Goal: Task Accomplishment & Management: Manage account settings

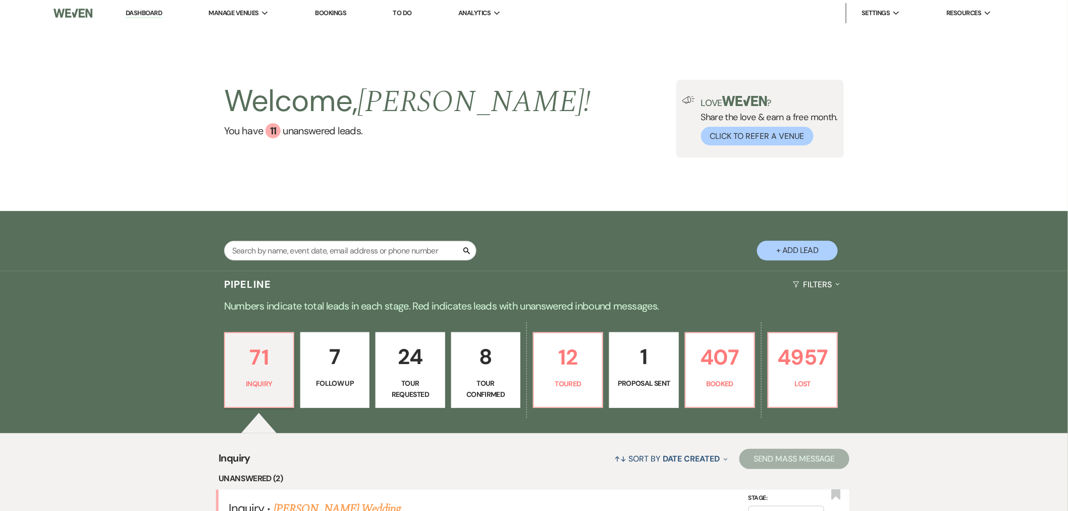
click at [335, 11] on link "Bookings" at bounding box center [330, 13] width 31 height 9
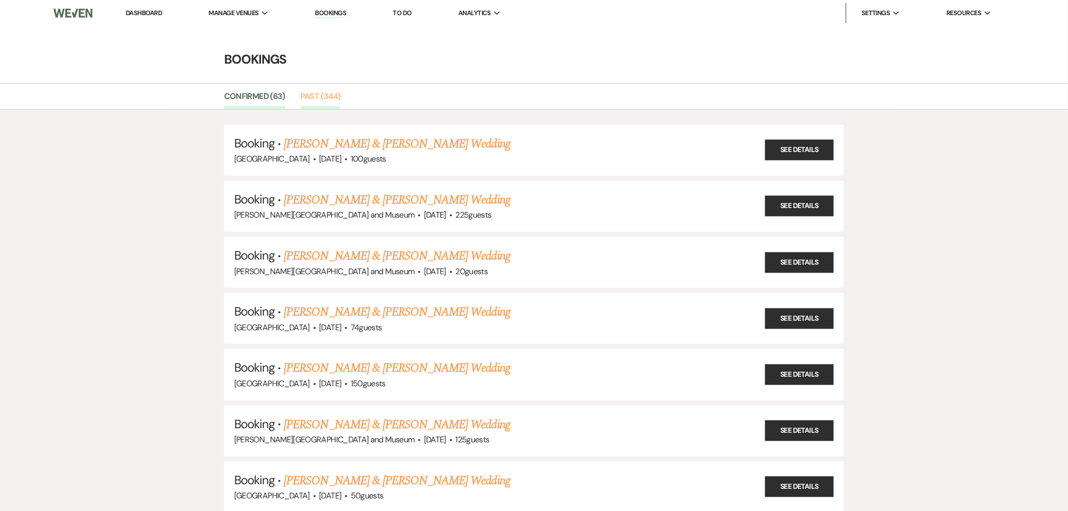
click at [306, 92] on link "Past (344)" at bounding box center [320, 99] width 40 height 19
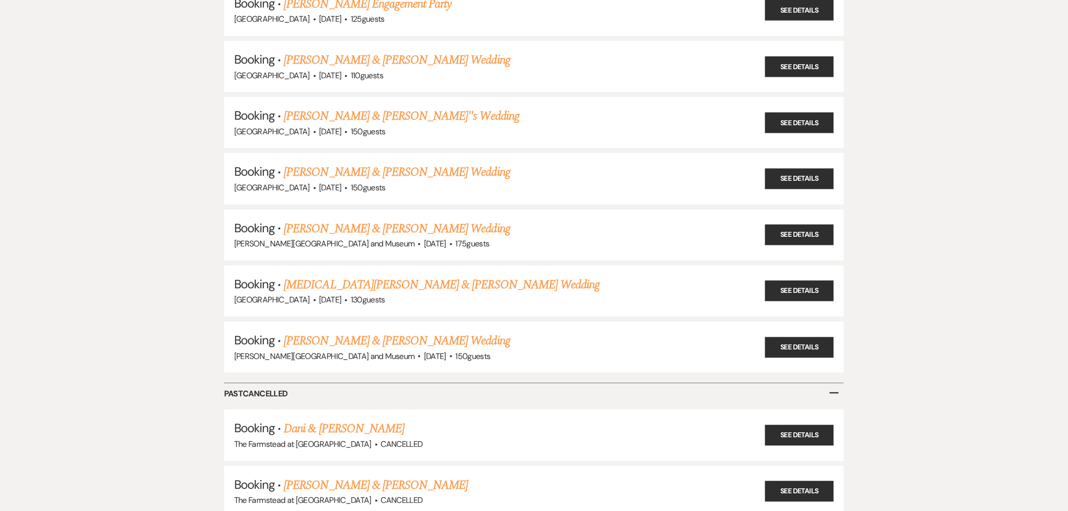
scroll to position [18926, 0]
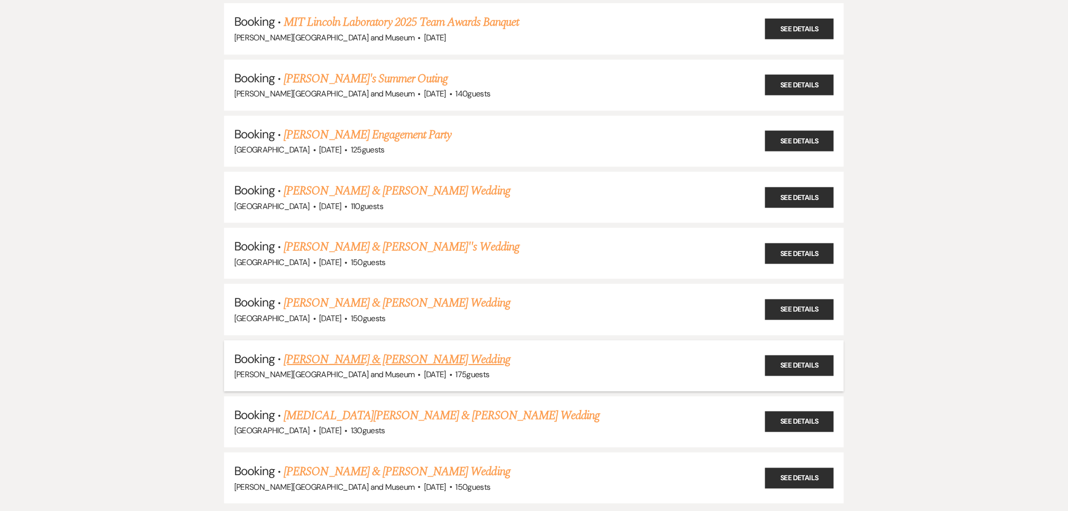
click at [365, 350] on link "James Weldon Terhune & Rachel Maremont's Wedding" at bounding box center [397, 359] width 226 height 18
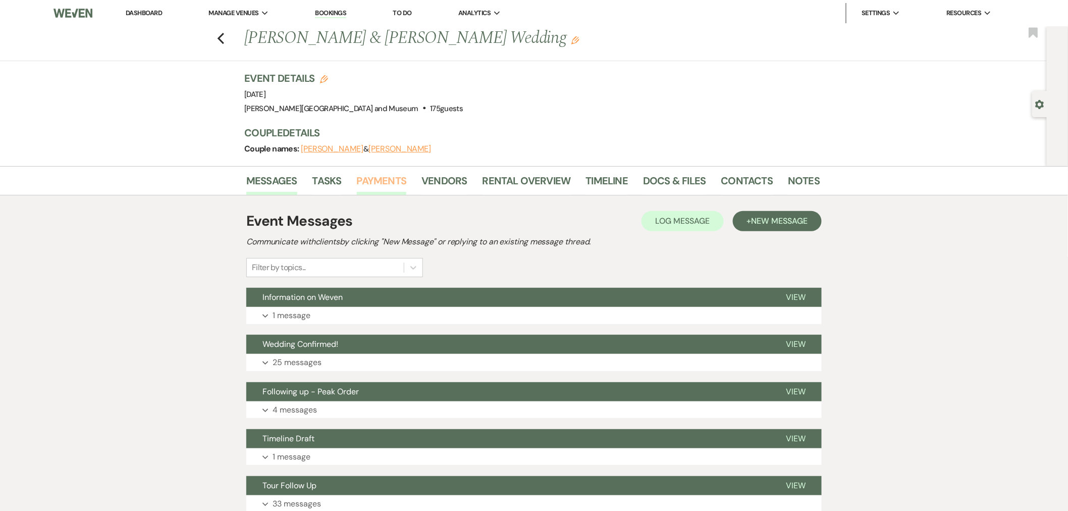
click at [390, 173] on link "Payments" at bounding box center [382, 184] width 50 height 22
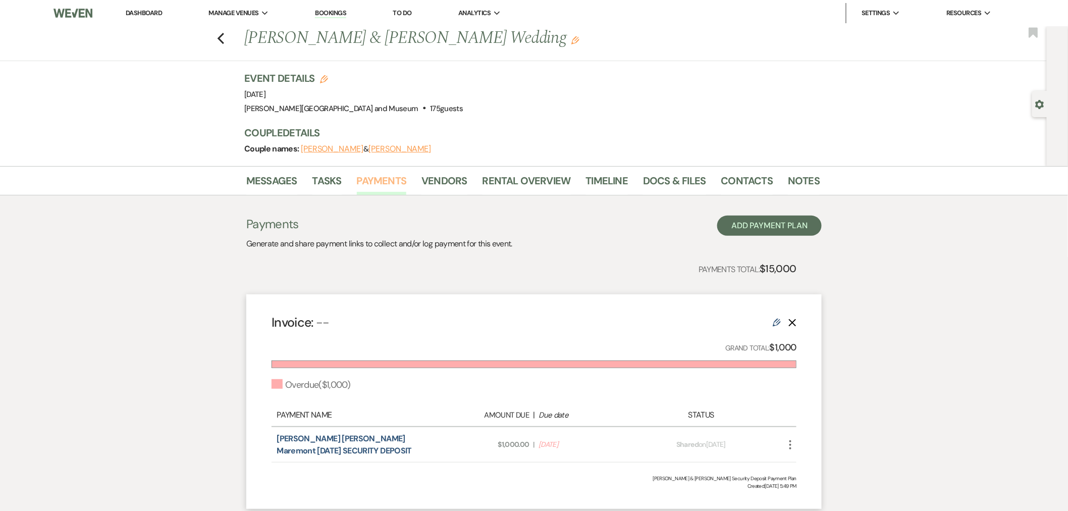
scroll to position [130, 0]
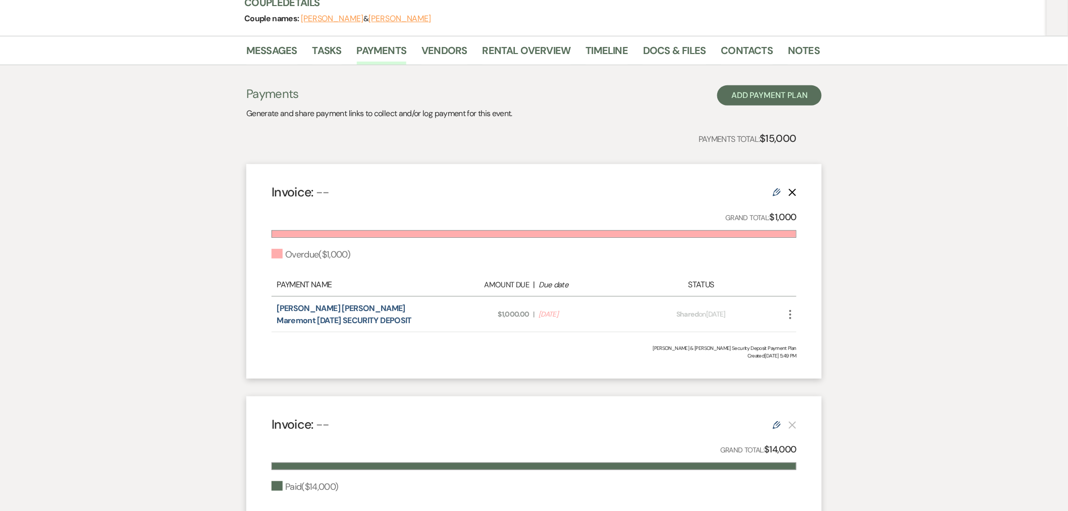
click at [793, 314] on icon "More" at bounding box center [791, 314] width 12 height 12
click at [809, 384] on link "Pencil Edit" at bounding box center [836, 386] width 102 height 17
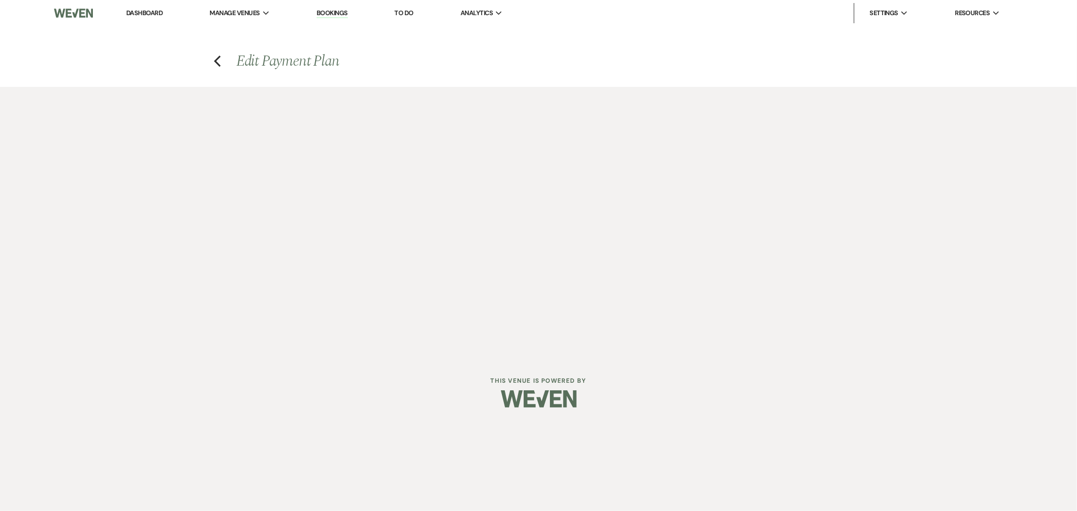
select select "2"
select select "percentage"
select select "true"
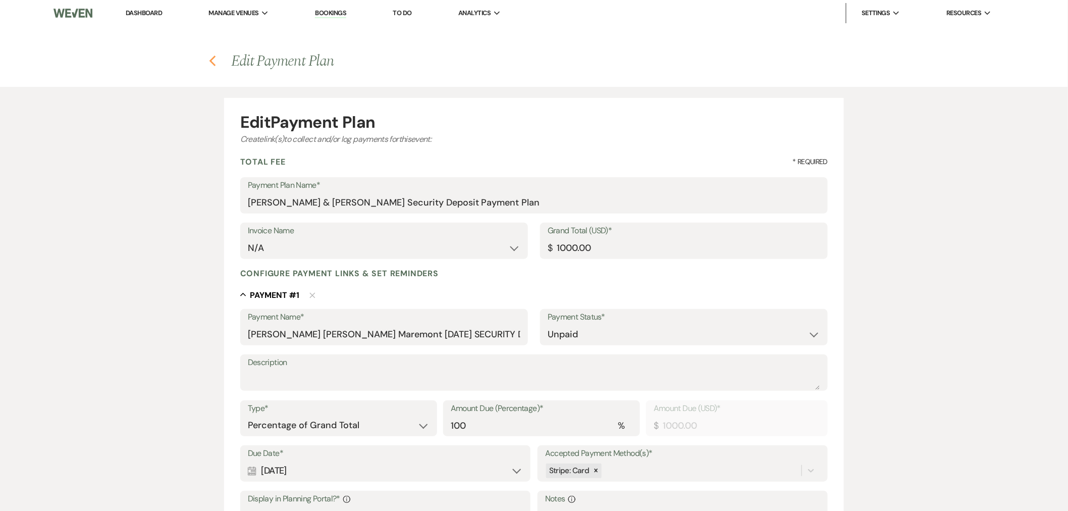
click at [213, 64] on use "button" at bounding box center [213, 61] width 7 height 11
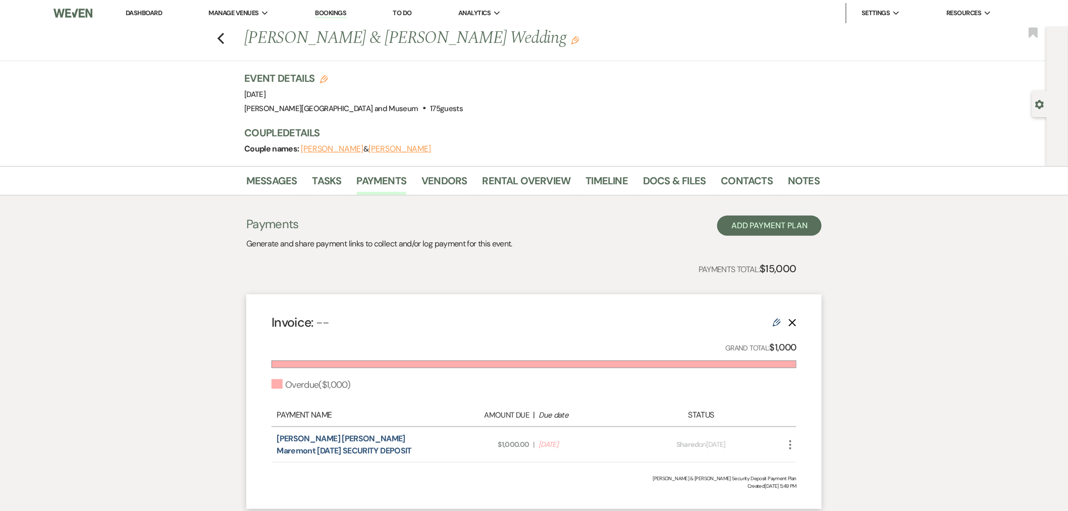
click at [793, 321] on icon "Delete" at bounding box center [793, 323] width 8 height 8
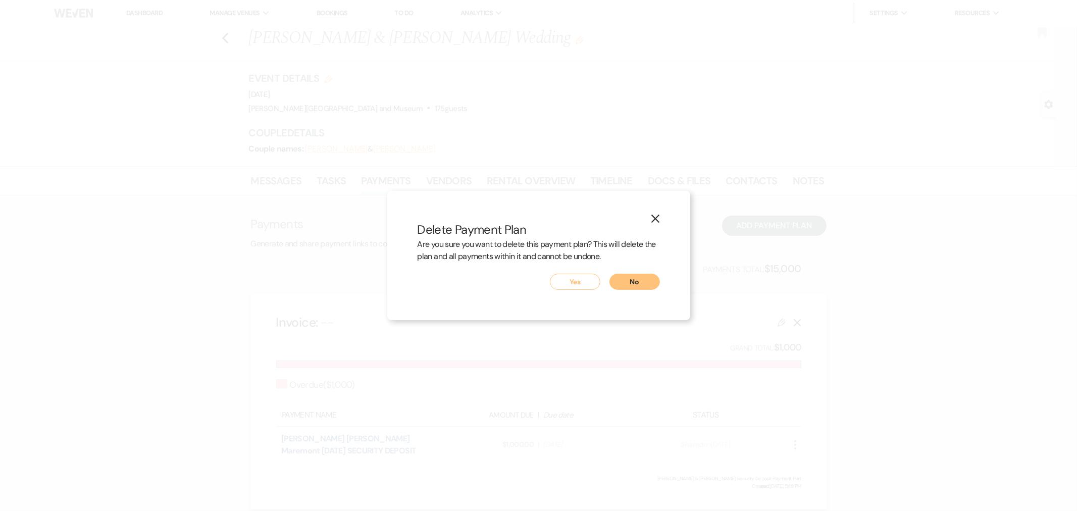
click at [571, 282] on button "Yes" at bounding box center [575, 282] width 50 height 16
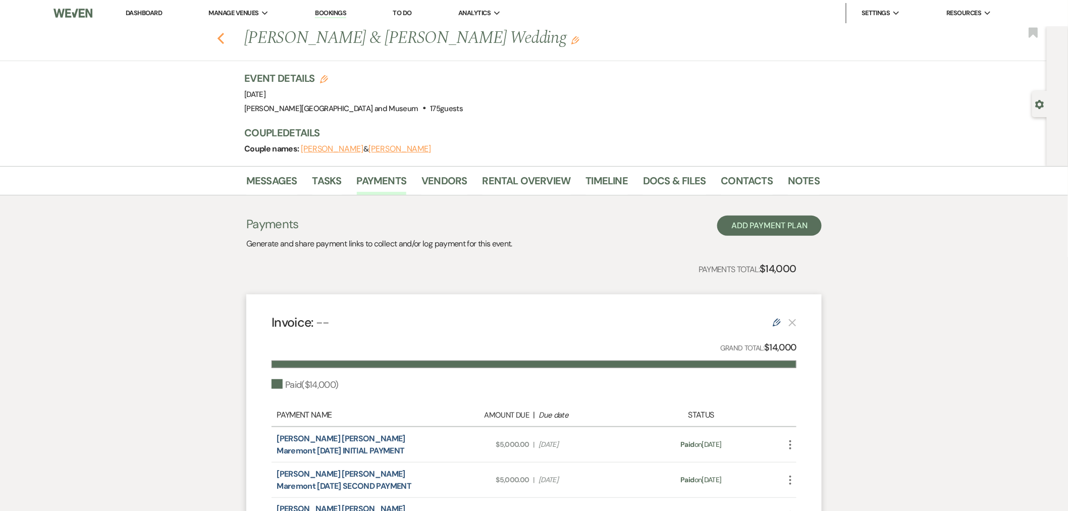
click at [225, 38] on icon "Previous" at bounding box center [221, 38] width 8 height 12
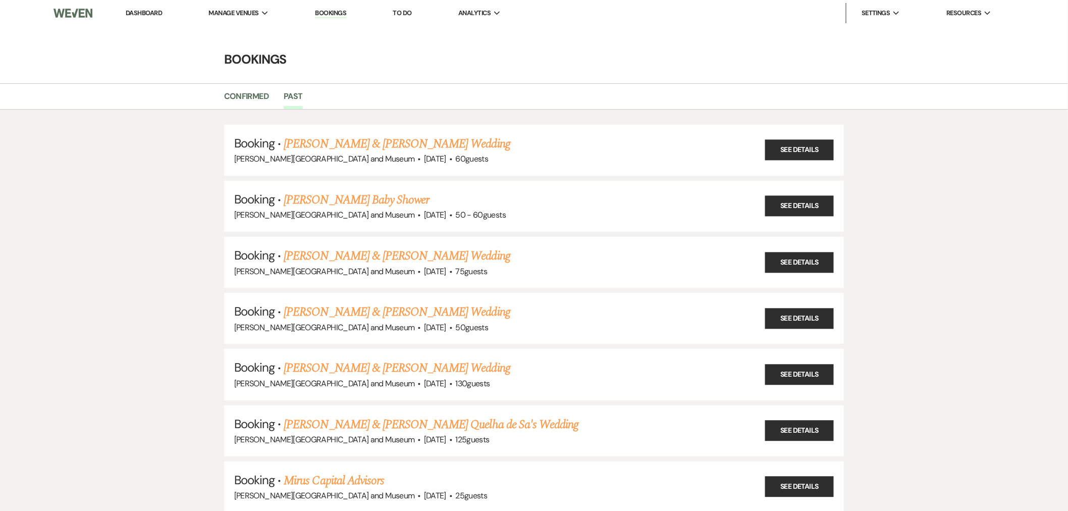
scroll to position [18926, 0]
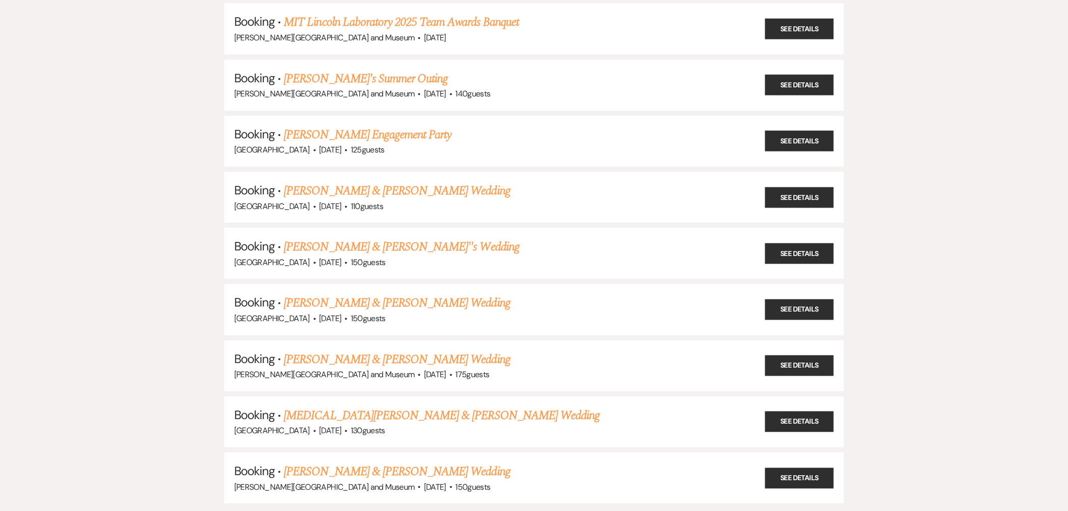
click at [417, 462] on link "Shoshana Narva & Brian Saia's Wedding" at bounding box center [397, 471] width 226 height 18
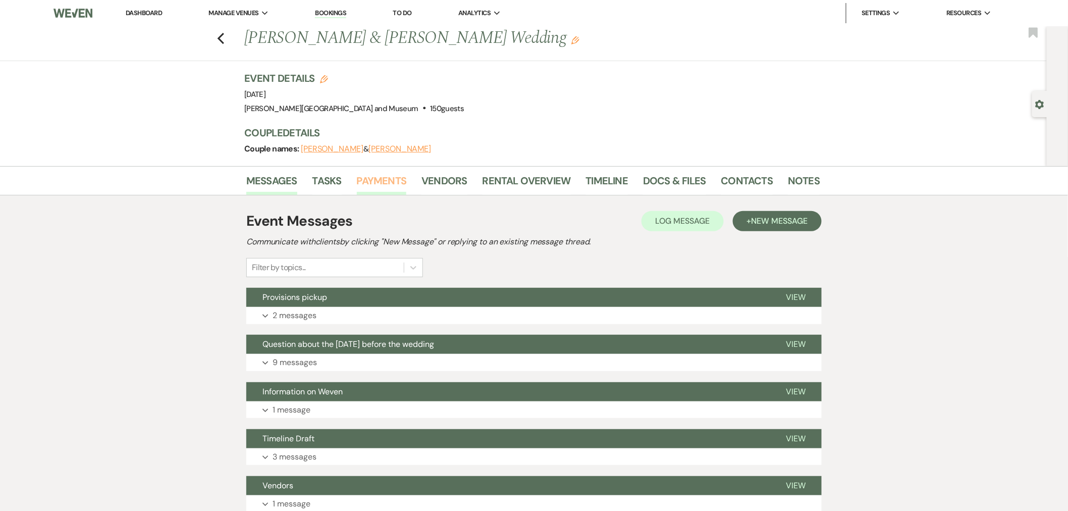
click at [386, 179] on link "Payments" at bounding box center [382, 184] width 50 height 22
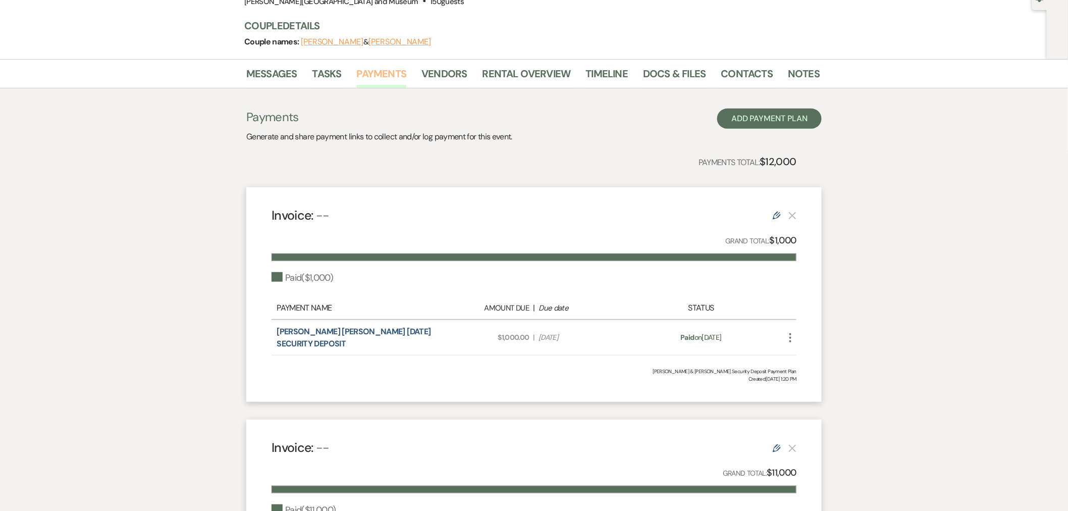
scroll to position [130, 0]
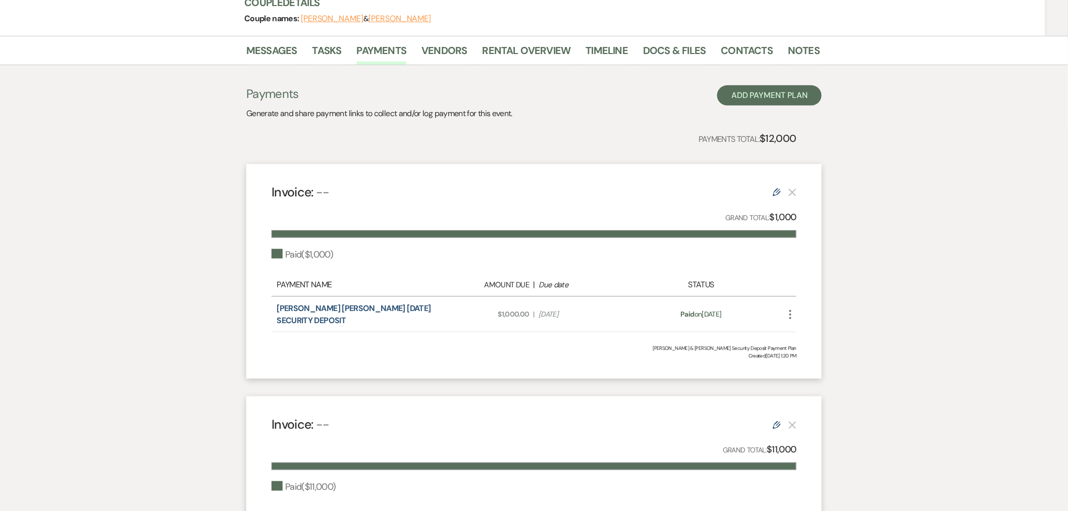
click at [789, 312] on icon "More" at bounding box center [791, 314] width 12 height 12
click at [812, 351] on button "$ Start Refund" at bounding box center [836, 351] width 102 height 17
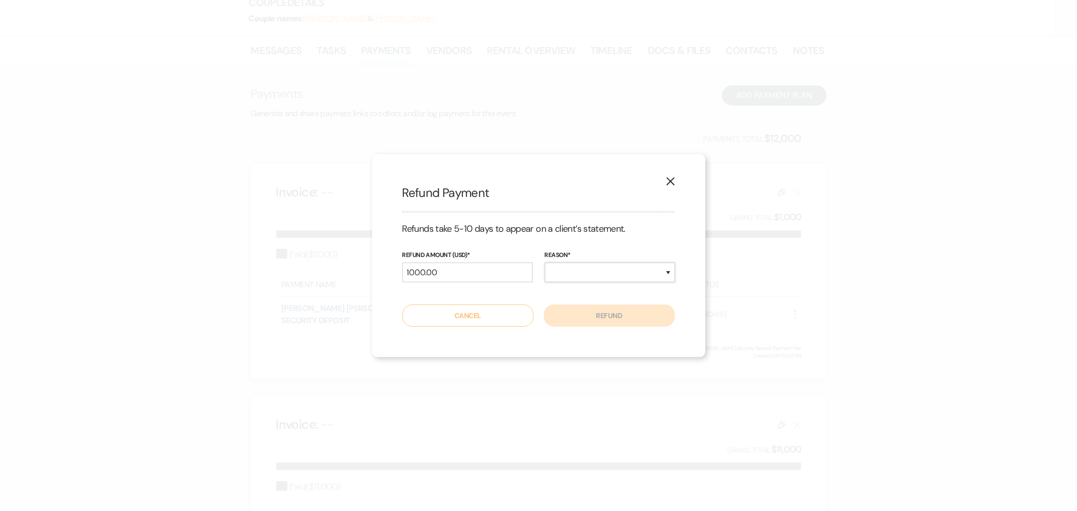
click at [587, 273] on select "Duplicate Fraudulent Requested by Customer Other" at bounding box center [610, 273] width 130 height 20
select select "other"
click at [545, 263] on select "Duplicate Fraudulent Requested by Customer Other" at bounding box center [610, 273] width 130 height 20
click at [588, 310] on button "Refund" at bounding box center [609, 315] width 131 height 22
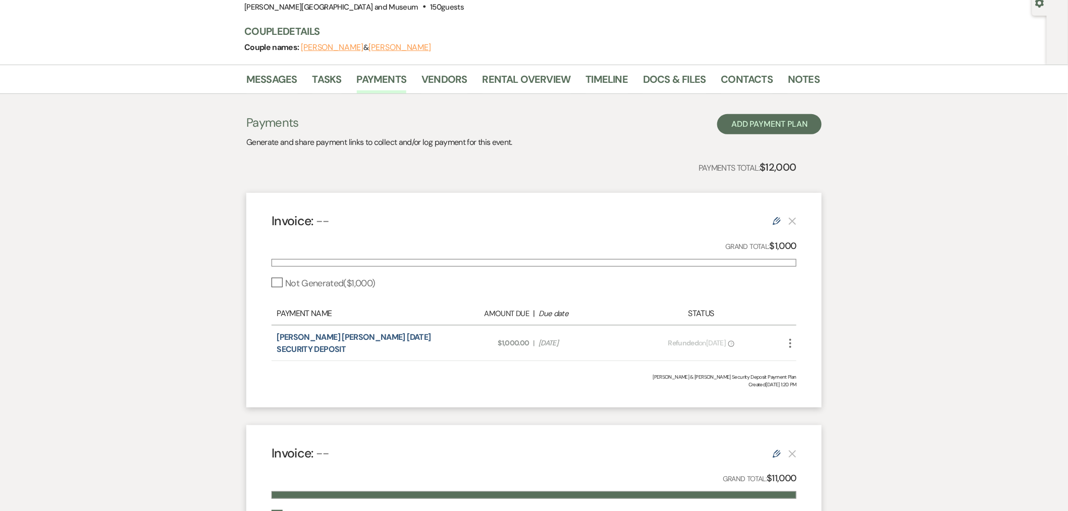
scroll to position [0, 0]
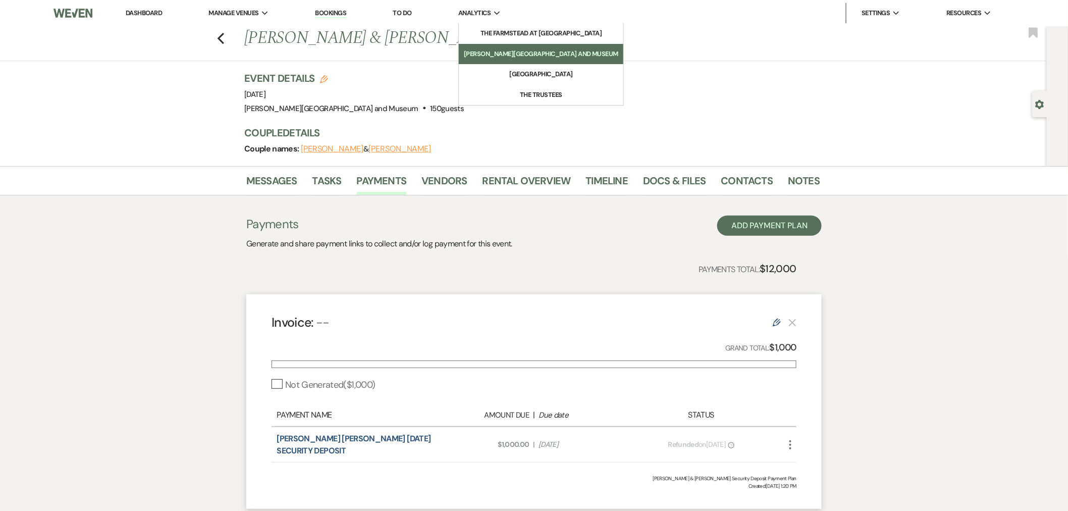
click at [532, 56] on li "[PERSON_NAME][GEOGRAPHIC_DATA] and Museum" at bounding box center [541, 54] width 154 height 10
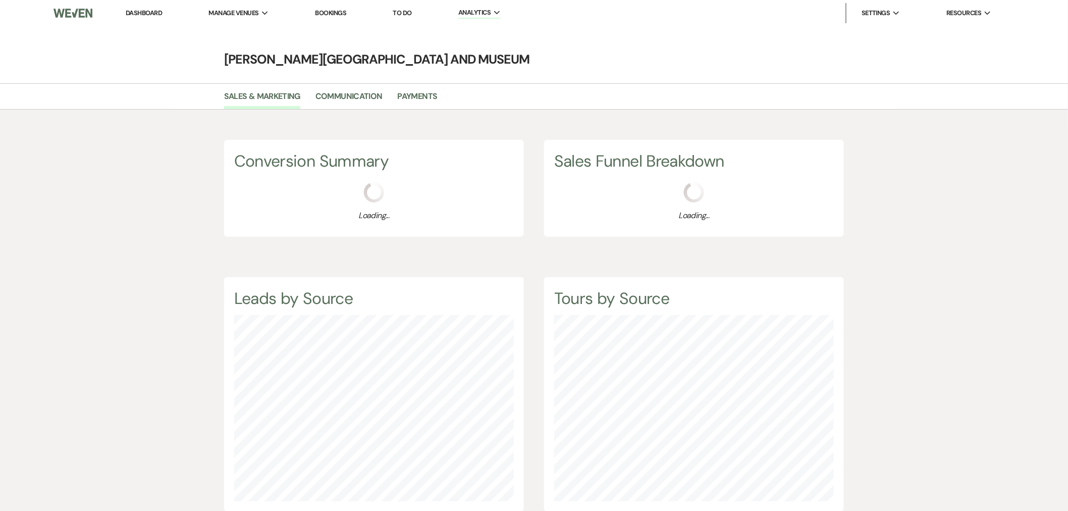
scroll to position [511, 1068]
click at [415, 94] on link "Payments" at bounding box center [418, 99] width 40 height 19
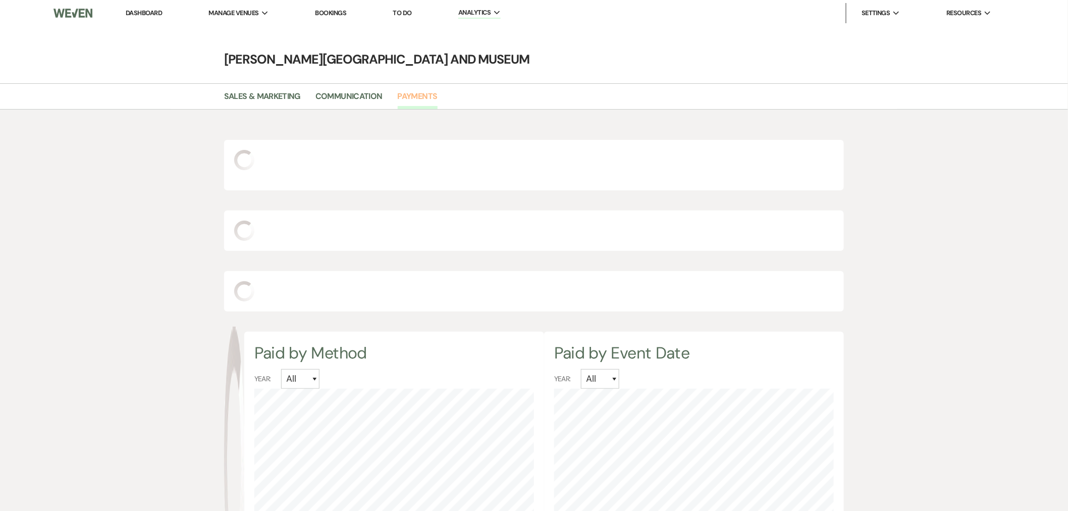
scroll to position [511, 1068]
select select "2025"
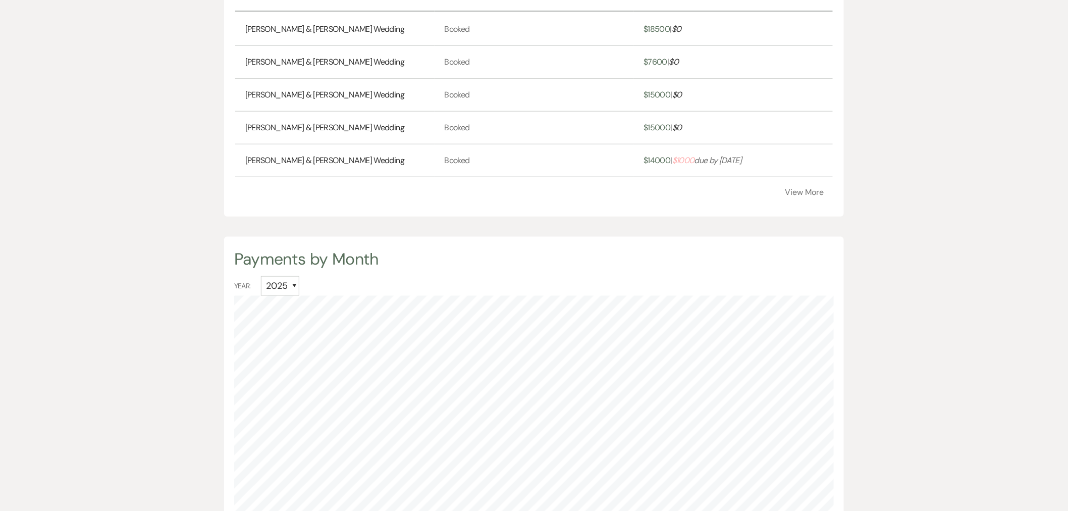
scroll to position [392, 0]
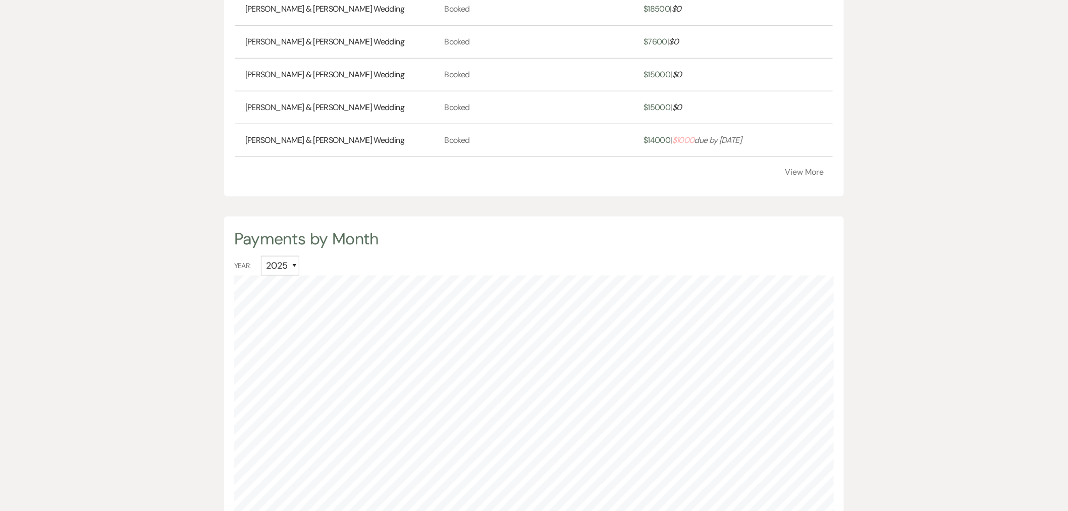
click at [809, 176] on div "Payments By Event Event Name Stage Paid | Outstanding Haviva Garrett & Mateen M…" at bounding box center [534, 55] width 620 height 283
click at [808, 171] on button "View More" at bounding box center [804, 172] width 39 height 8
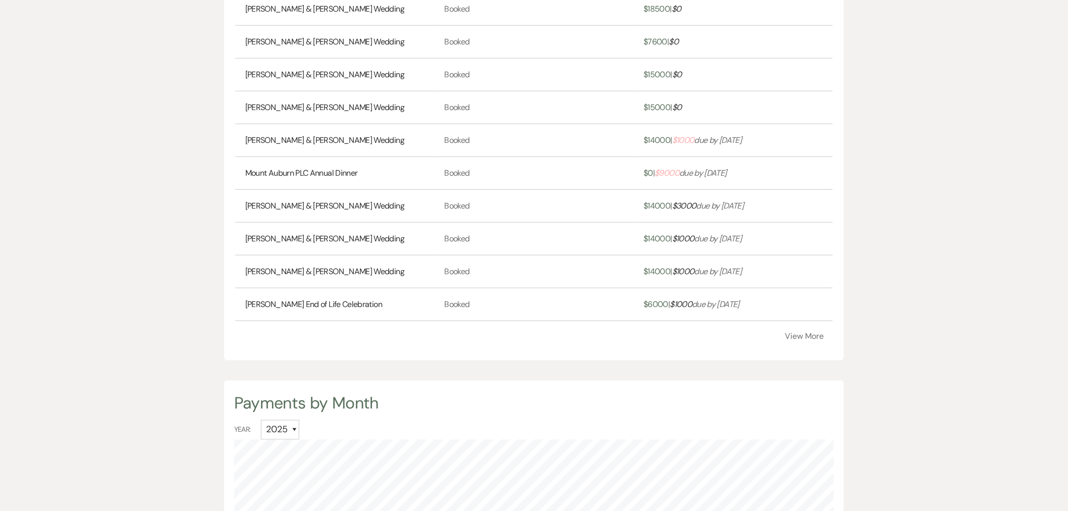
click at [809, 335] on button "View More" at bounding box center [804, 336] width 39 height 8
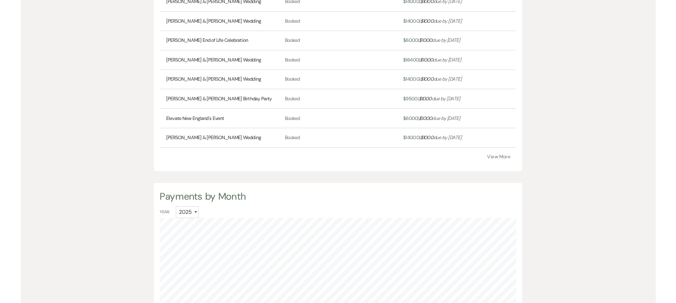
scroll to position [654, 0]
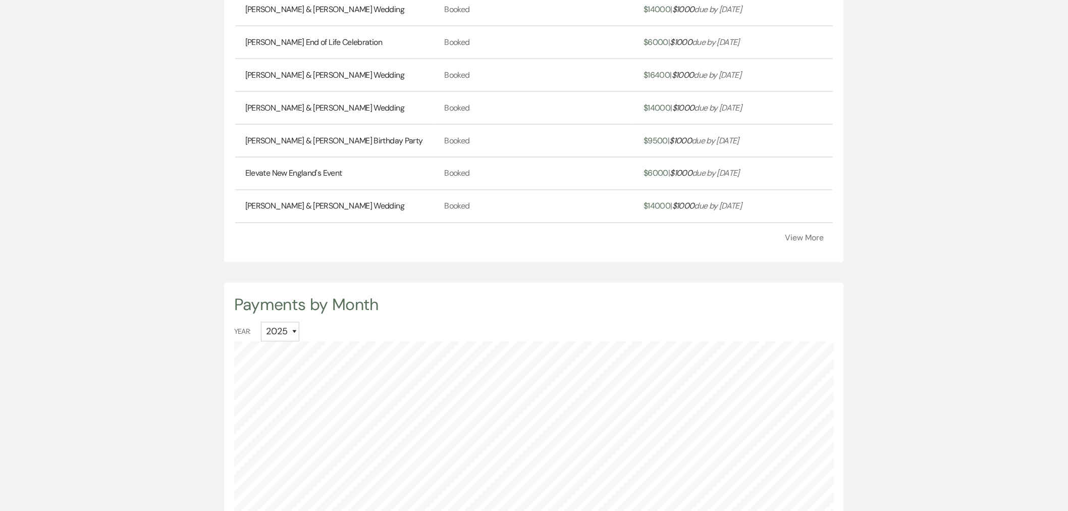
click at [797, 234] on button "View More" at bounding box center [804, 238] width 39 height 8
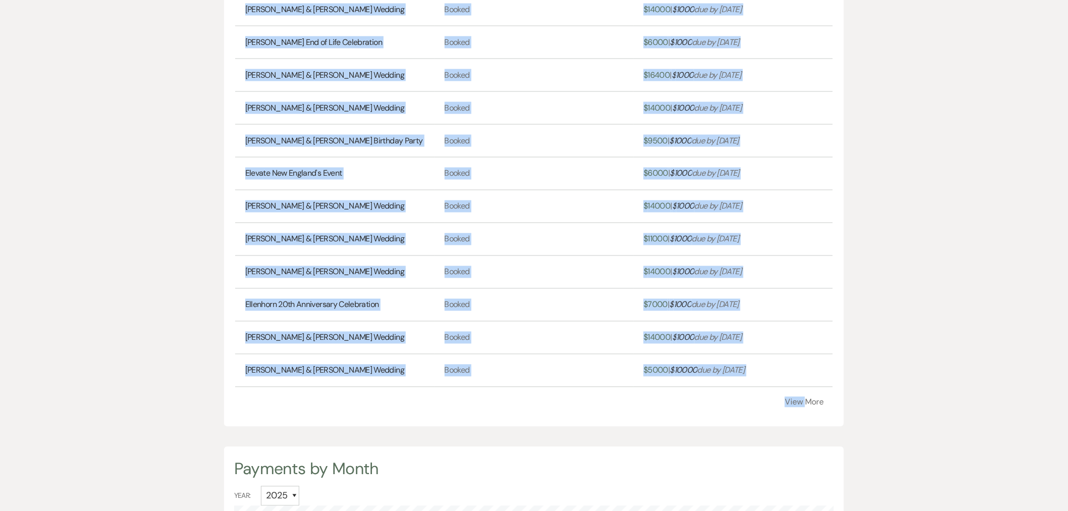
click at [807, 406] on div "Payments By Event Event Name Stage Paid | Outstanding Haviva Garrett & Mateen M…" at bounding box center [534, 39] width 620 height 775
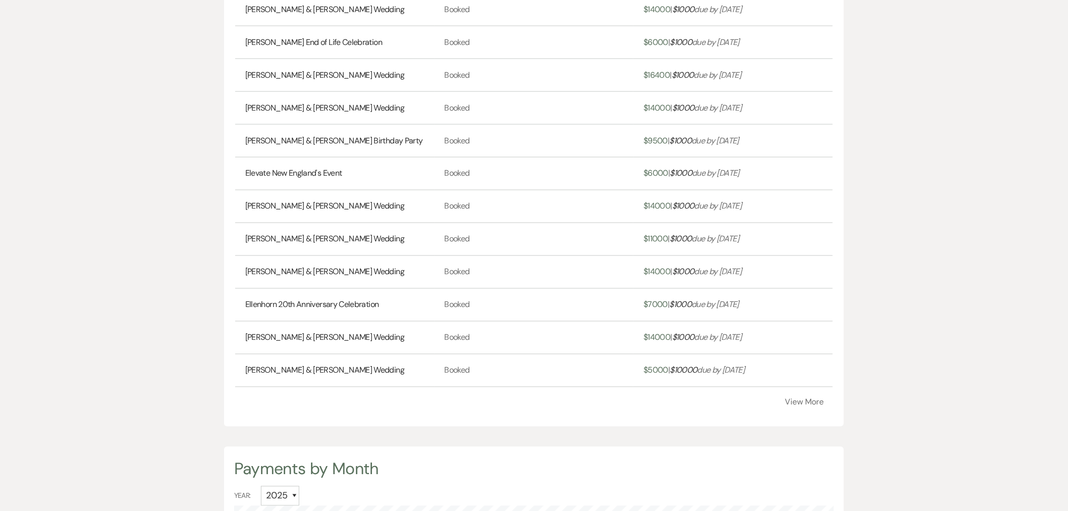
click at [813, 406] on button "View More" at bounding box center [804, 402] width 39 height 8
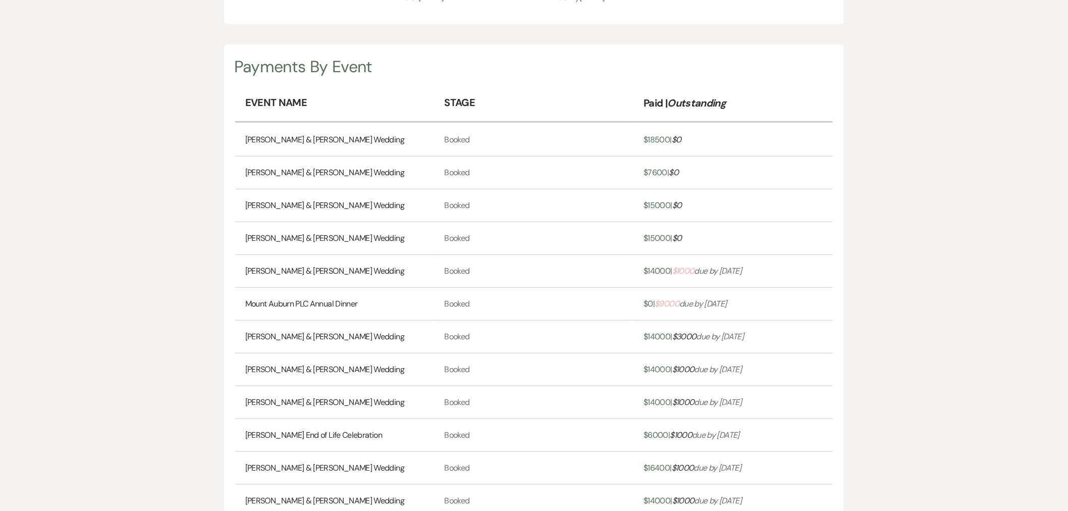
scroll to position [0, 0]
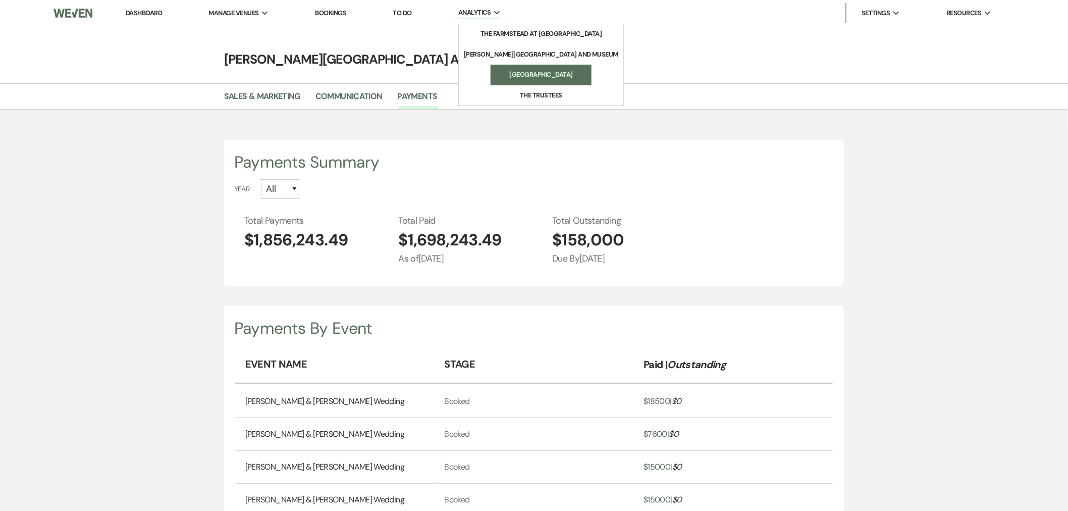
click at [519, 71] on li "[GEOGRAPHIC_DATA]" at bounding box center [541, 75] width 91 height 10
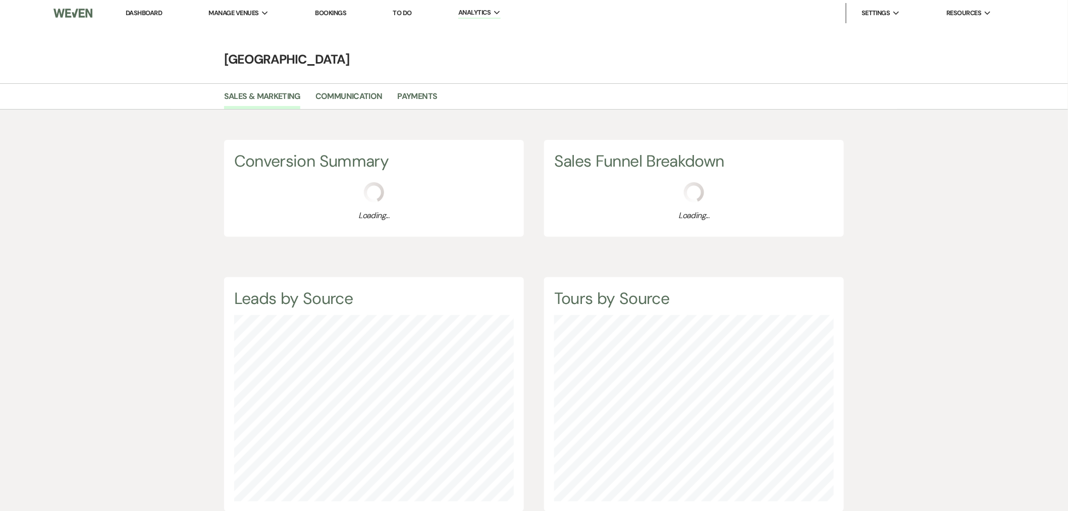
scroll to position [511, 1068]
click at [419, 93] on link "Payments" at bounding box center [418, 99] width 40 height 19
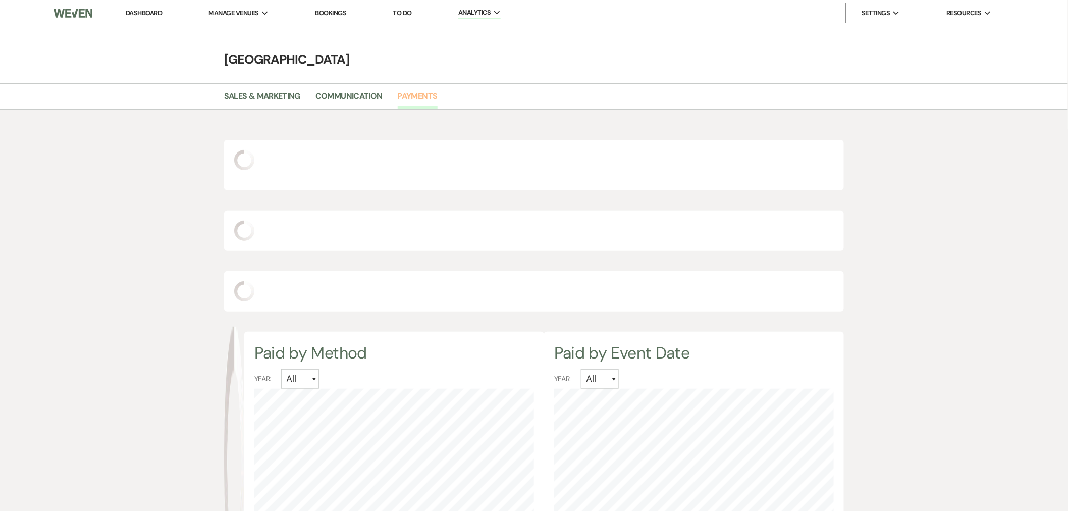
select select "2025"
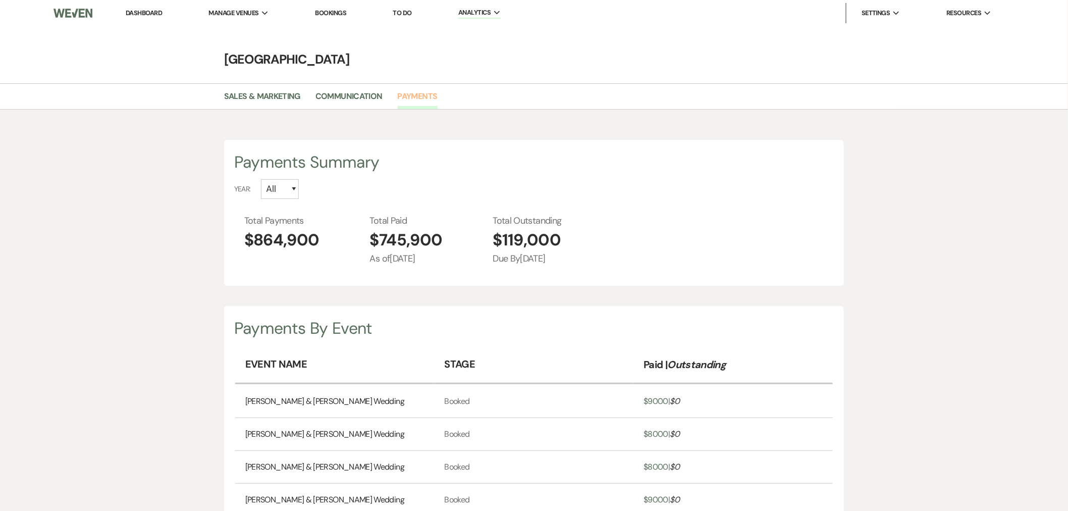
scroll to position [511, 1068]
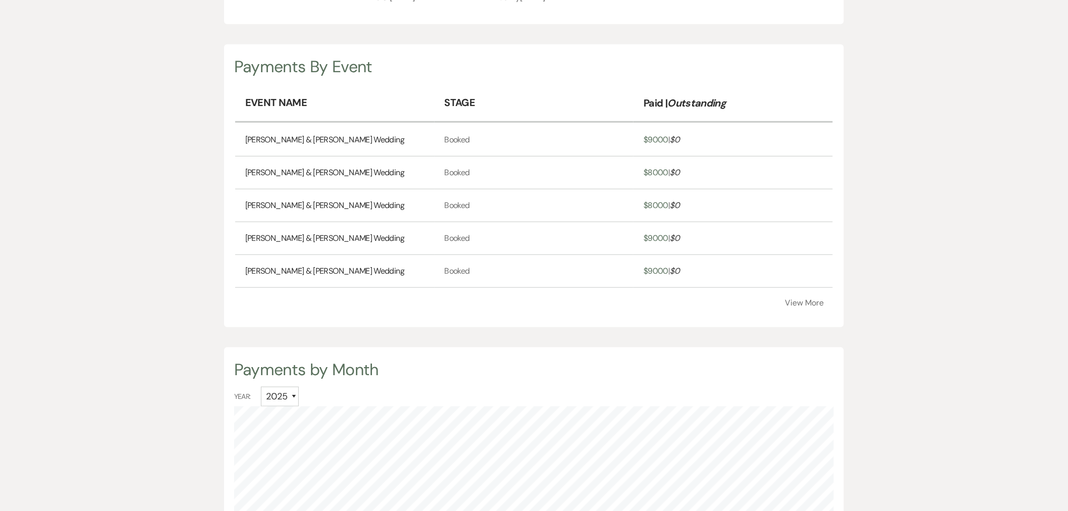
click at [807, 301] on button "View More" at bounding box center [804, 303] width 39 height 8
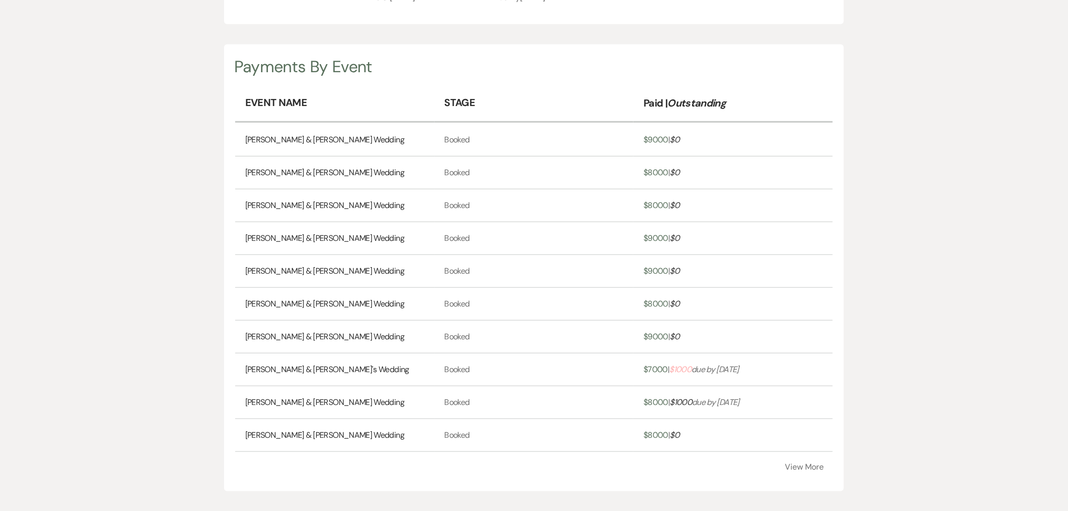
click at [804, 463] on button "View More" at bounding box center [804, 467] width 39 height 8
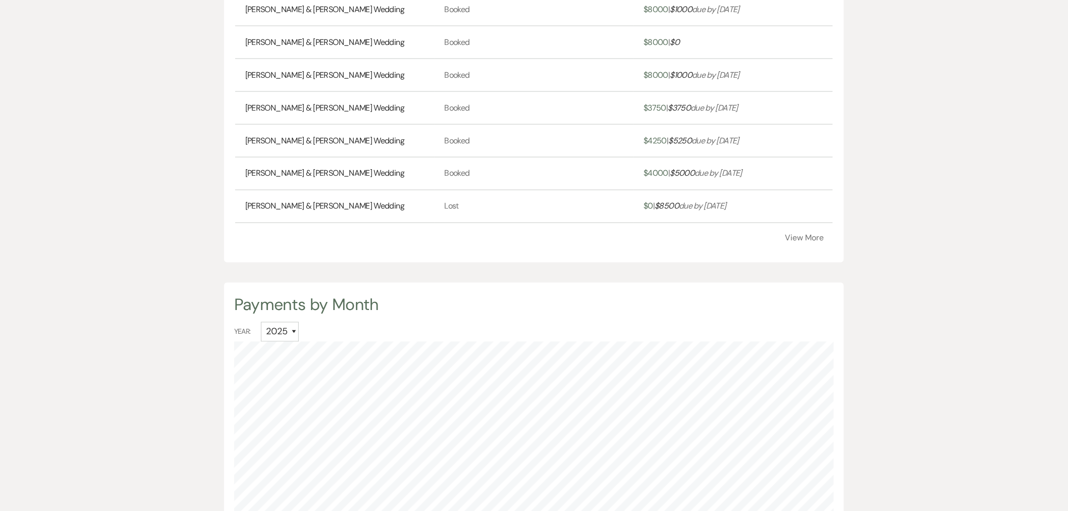
click at [809, 237] on button "View More" at bounding box center [804, 238] width 39 height 8
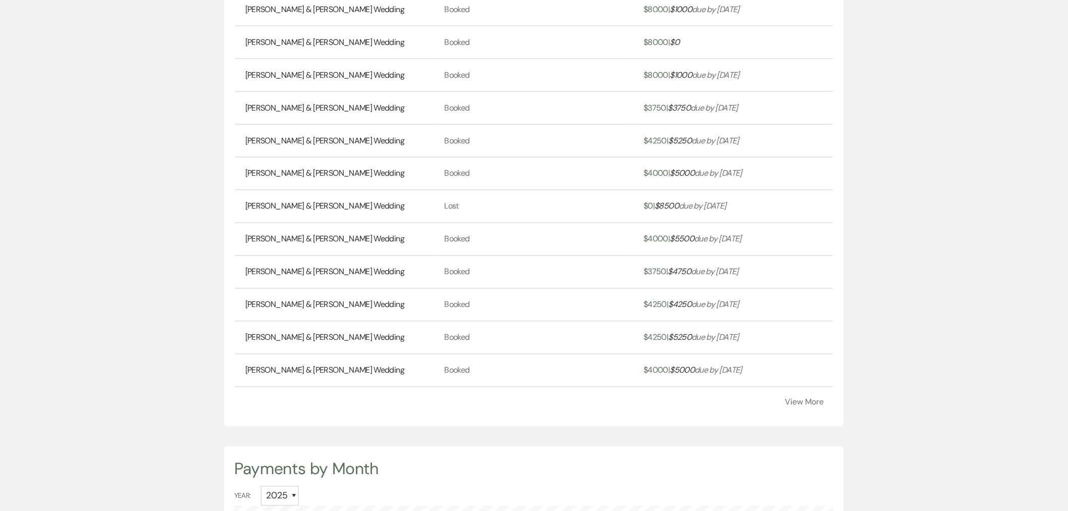
click at [814, 398] on button "View More" at bounding box center [804, 402] width 39 height 8
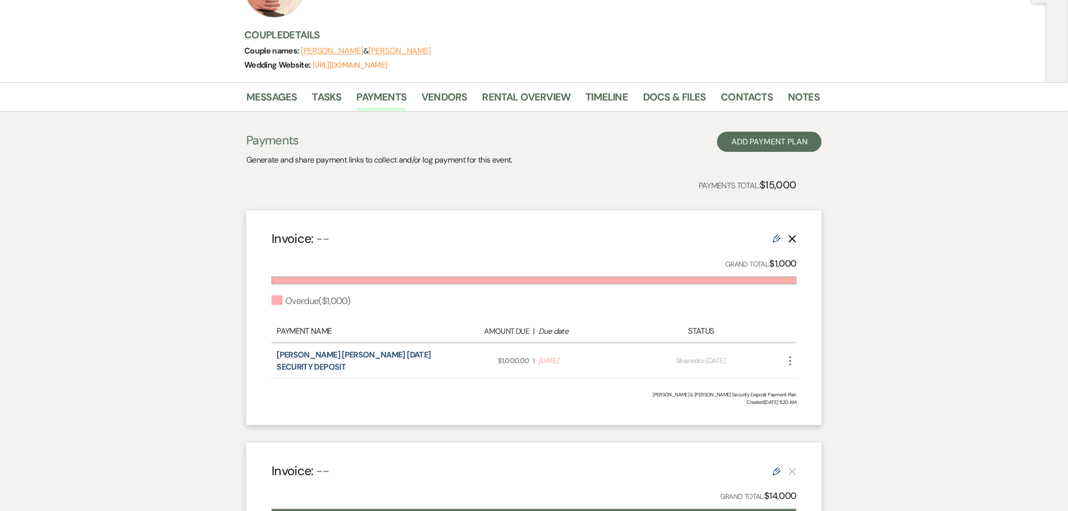
scroll to position [130, 0]
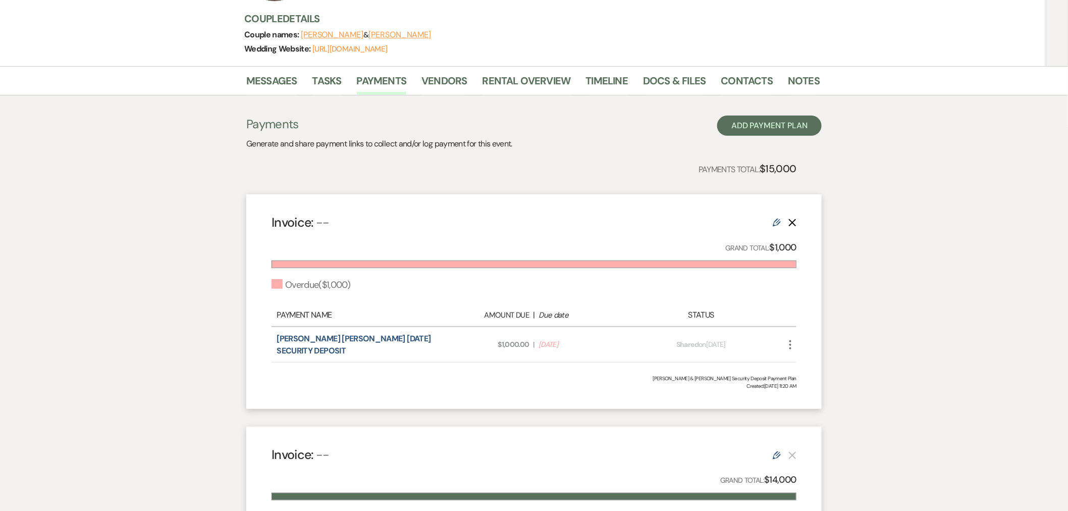
click at [787, 341] on icon "More" at bounding box center [791, 345] width 12 height 12
click at [813, 416] on link "Pencil Edit" at bounding box center [836, 416] width 102 height 17
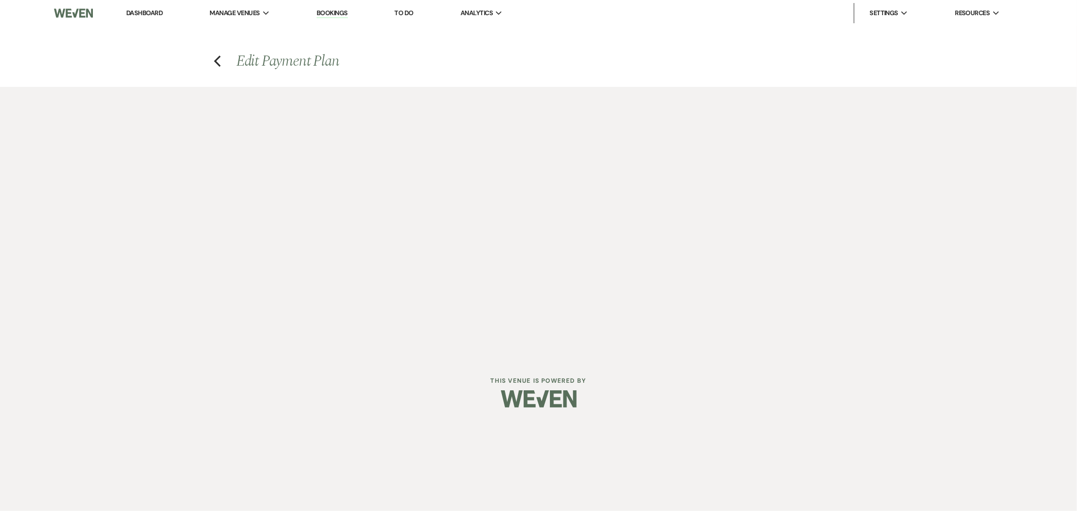
select select "2"
select select "percentage"
select select "true"
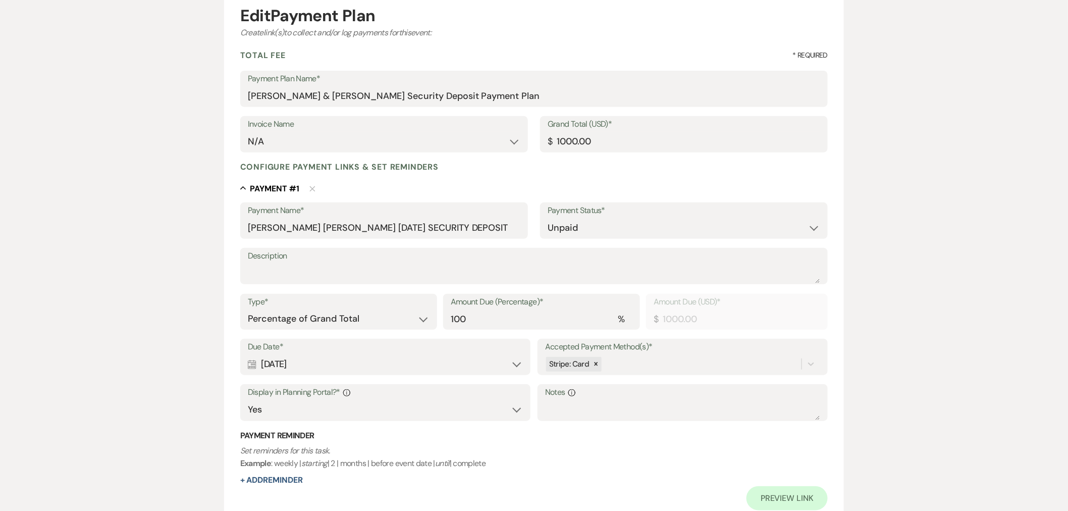
scroll to position [130, 0]
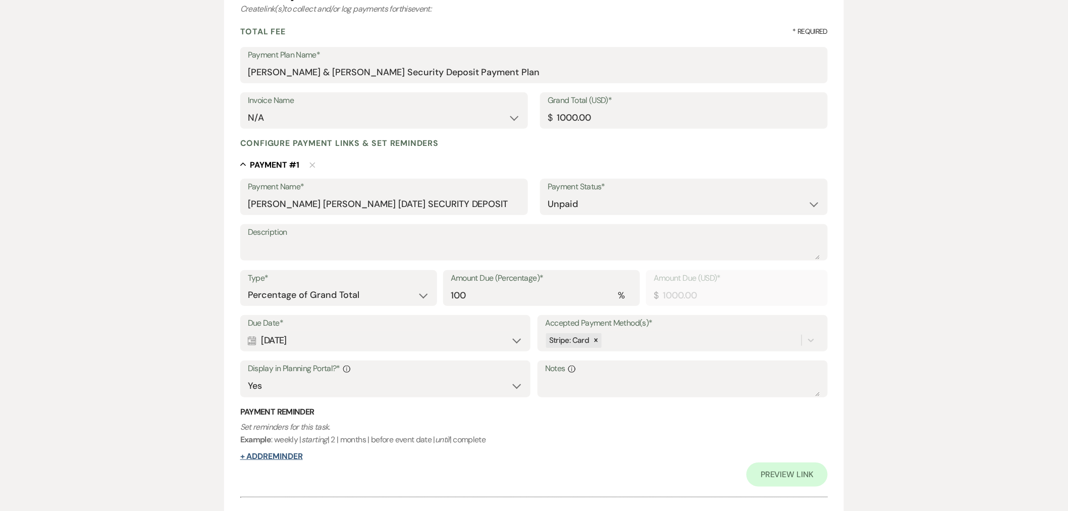
click at [253, 457] on button "+ Add Reminder" at bounding box center [271, 456] width 63 height 8
select select "client"
select select "days"
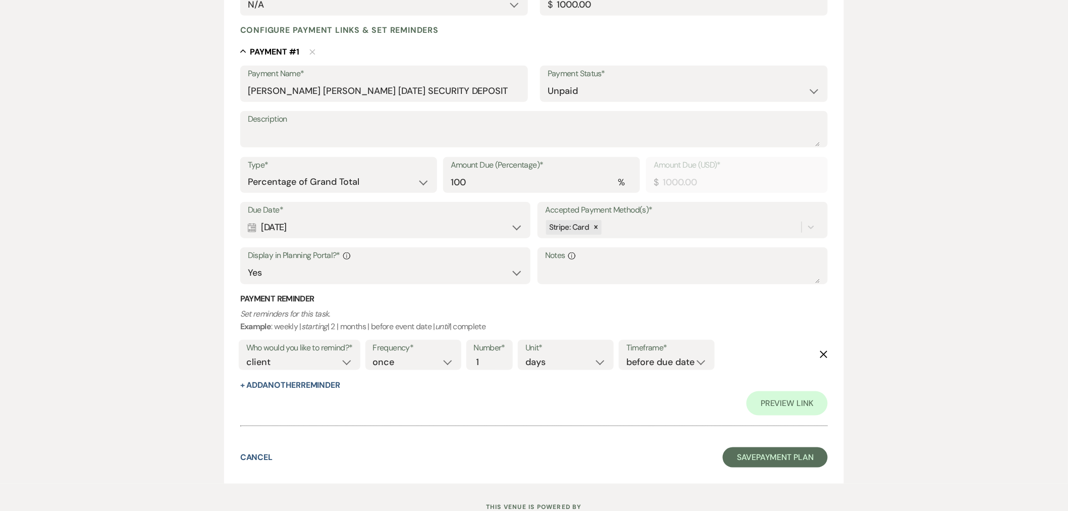
scroll to position [262, 0]
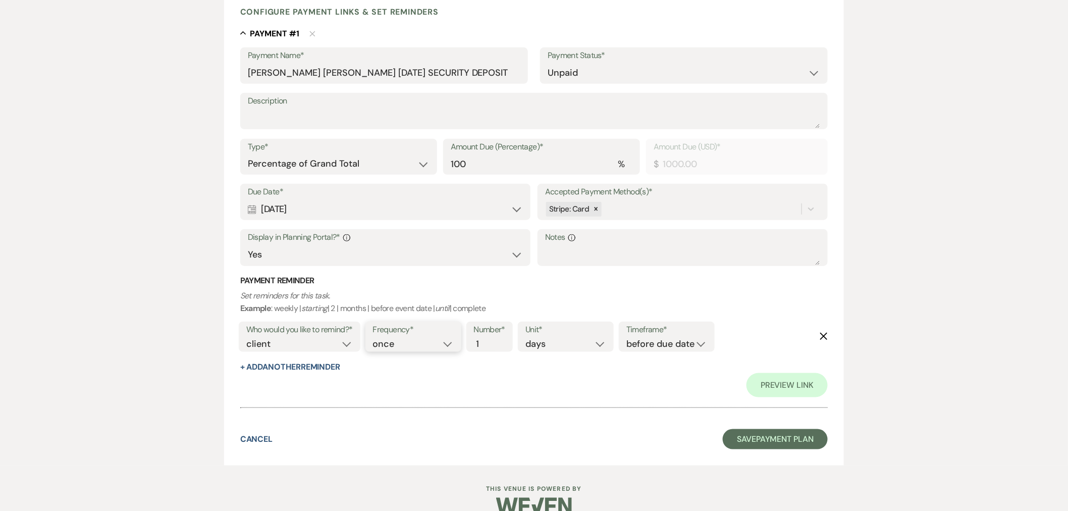
click at [447, 344] on select "once daily weekly monthly" at bounding box center [413, 344] width 81 height 14
select select "weekly"
click at [375, 337] on select "once daily weekly monthly" at bounding box center [413, 344] width 81 height 14
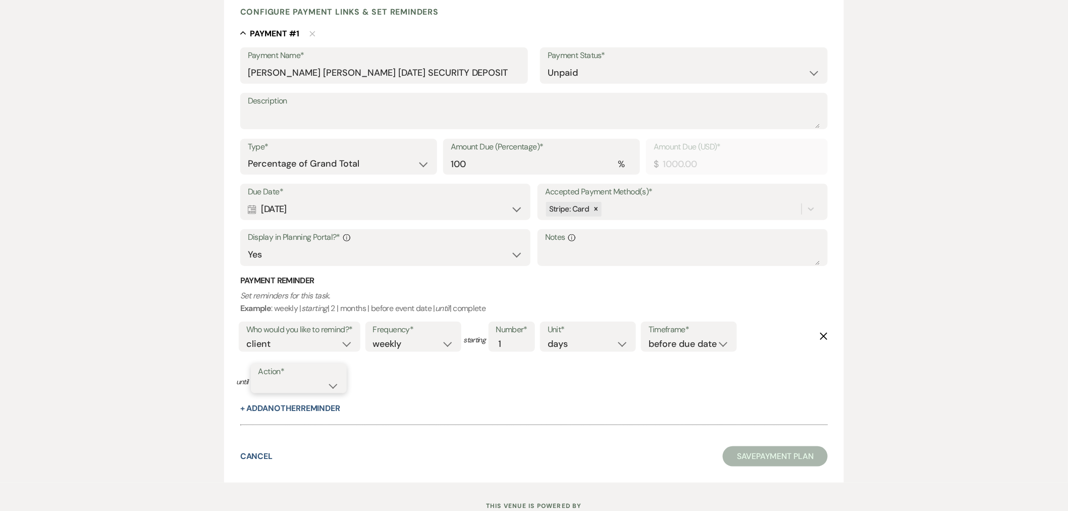
click at [332, 389] on select "complete due date custom date" at bounding box center [298, 386] width 81 height 14
select select "complete"
click at [259, 379] on select "complete due date custom date" at bounding box center [298, 386] width 81 height 14
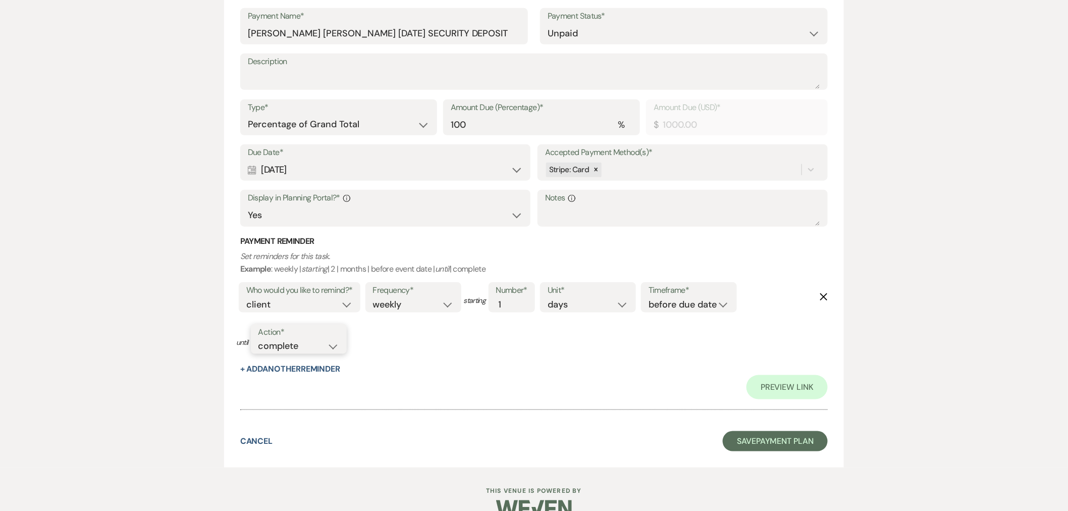
scroll to position [322, 0]
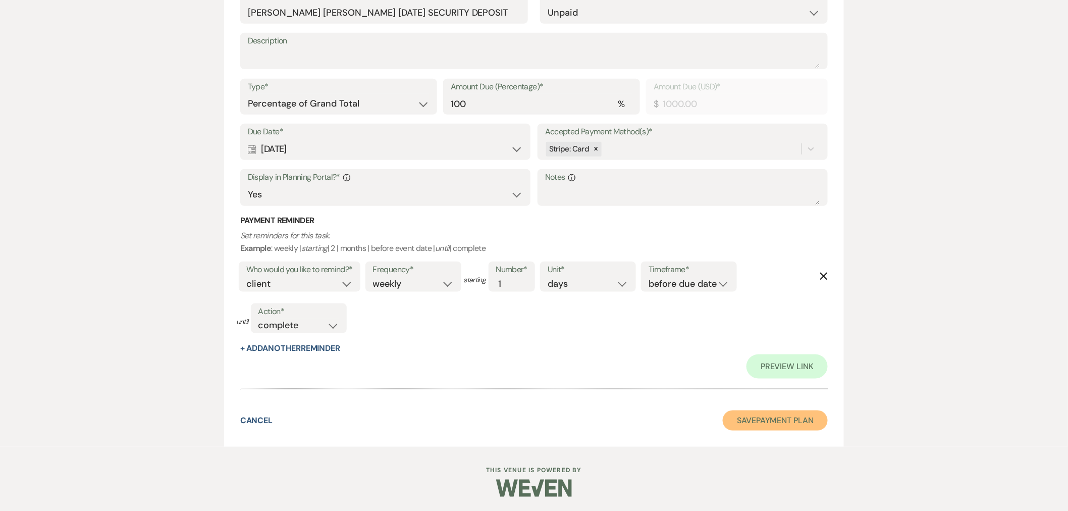
click at [770, 418] on button "Save Payment Plan" at bounding box center [775, 420] width 105 height 20
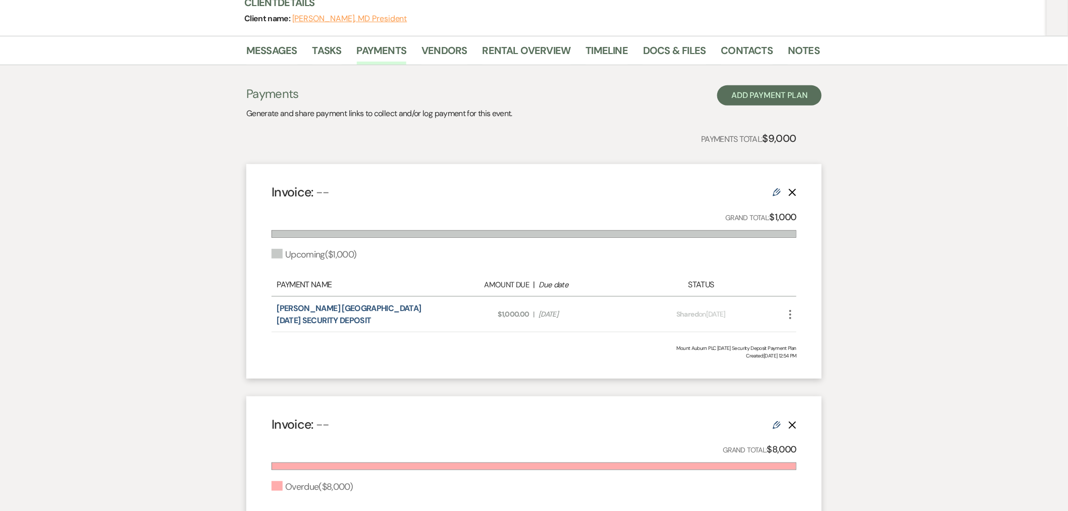
scroll to position [262, 0]
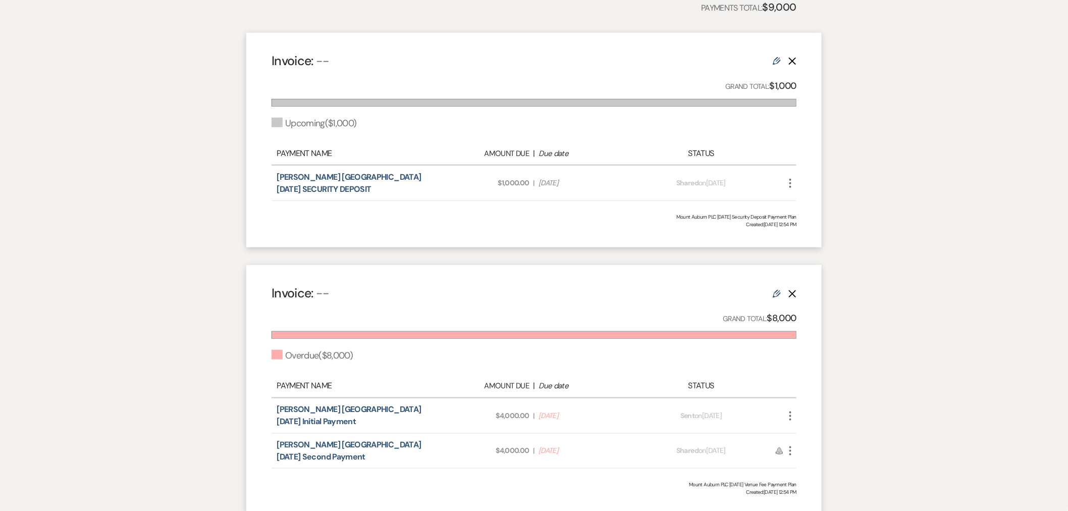
click at [789, 410] on icon "More" at bounding box center [791, 416] width 12 height 12
click at [823, 448] on button "Check Mark Mark as Paid" at bounding box center [836, 452] width 102 height 17
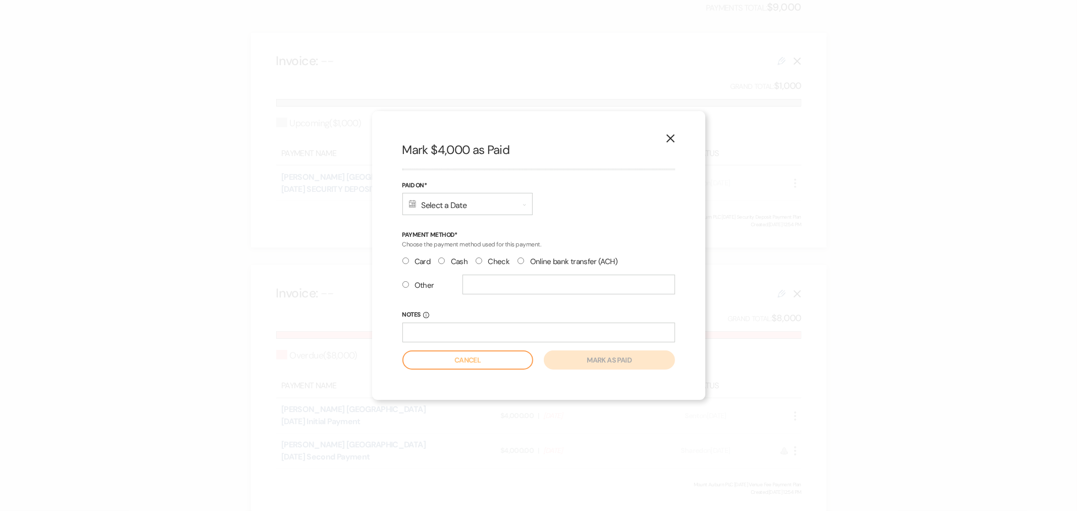
click at [528, 260] on label "Online bank transfer (ACH)" at bounding box center [567, 262] width 100 height 14
click at [524, 260] on input "Online bank transfer (ACH)" at bounding box center [520, 260] width 7 height 7
radio input "true"
click at [475, 205] on div "Calendar Select a Date Expand" at bounding box center [467, 204] width 130 height 22
click at [407, 238] on th "August 2025" at bounding box center [480, 232] width 154 height 21
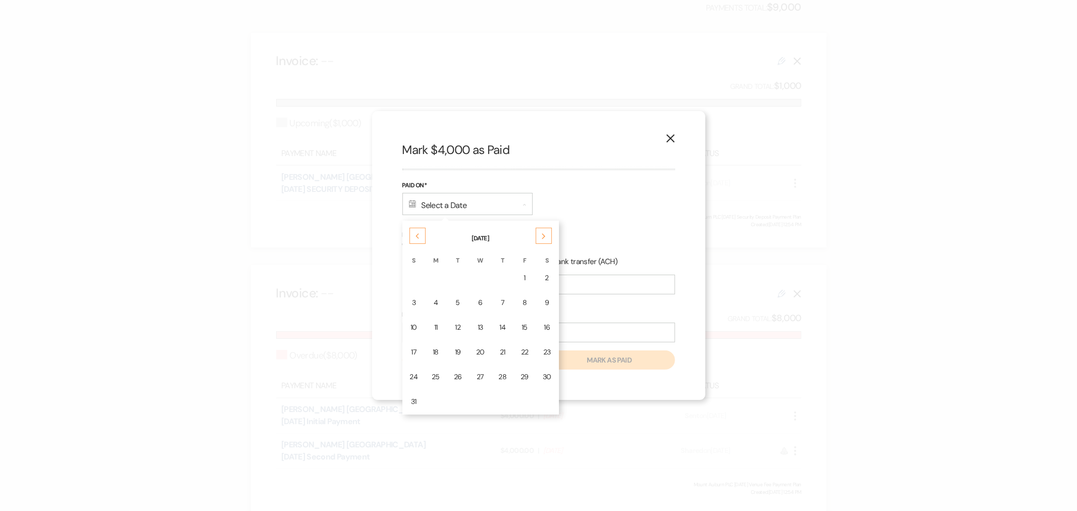
click at [413, 236] on div "Previous" at bounding box center [417, 236] width 16 height 16
click at [478, 273] on div "2" at bounding box center [481, 278] width 9 height 11
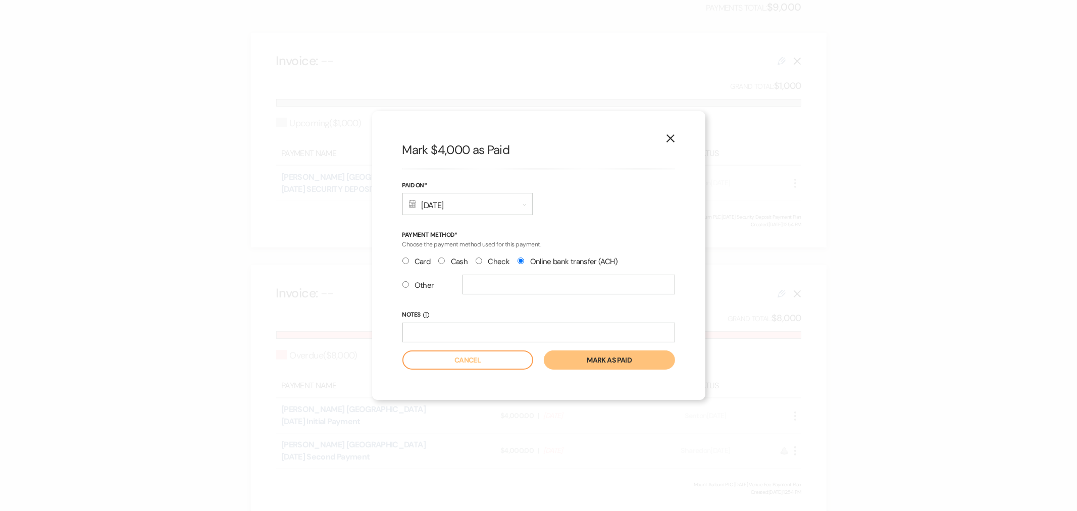
click at [584, 360] on button "Mark as paid" at bounding box center [609, 359] width 131 height 19
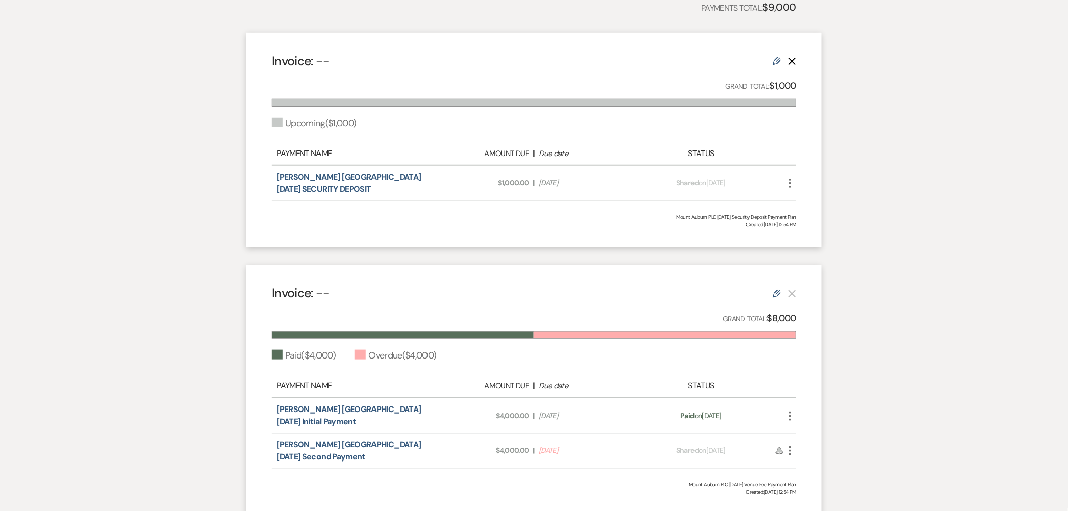
click at [794, 448] on icon "More" at bounding box center [791, 451] width 12 height 12
click at [822, 504] on button "Check Mark Mark as Paid" at bounding box center [836, 505] width 102 height 17
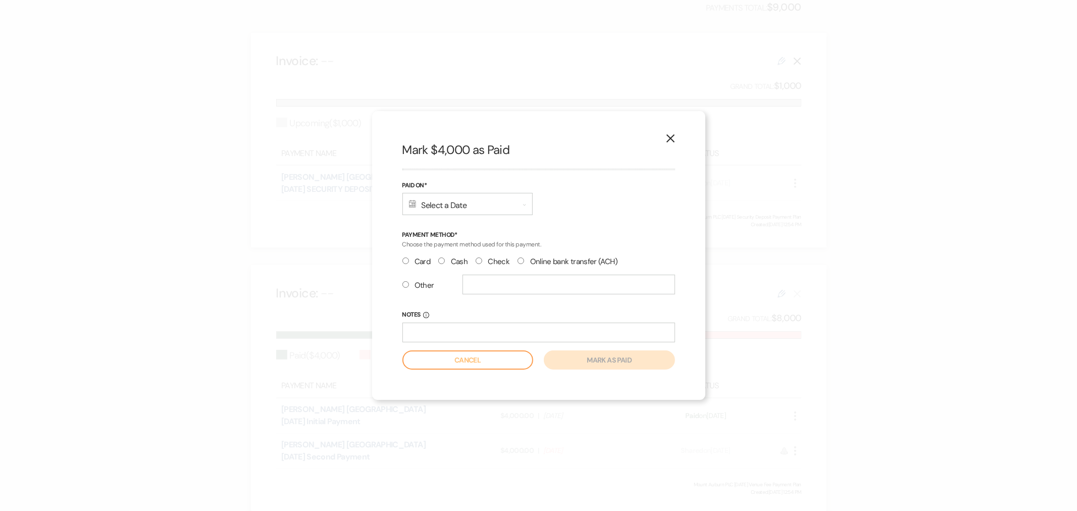
click at [470, 200] on div "Calendar Select a Date Expand" at bounding box center [467, 204] width 130 height 22
click at [412, 233] on div "Previous" at bounding box center [417, 236] width 16 height 16
click at [478, 269] on td "2" at bounding box center [481, 278] width 22 height 24
click at [527, 261] on label "Online bank transfer (ACH)" at bounding box center [567, 262] width 100 height 14
click at [524, 261] on input "Online bank transfer (ACH)" at bounding box center [520, 260] width 7 height 7
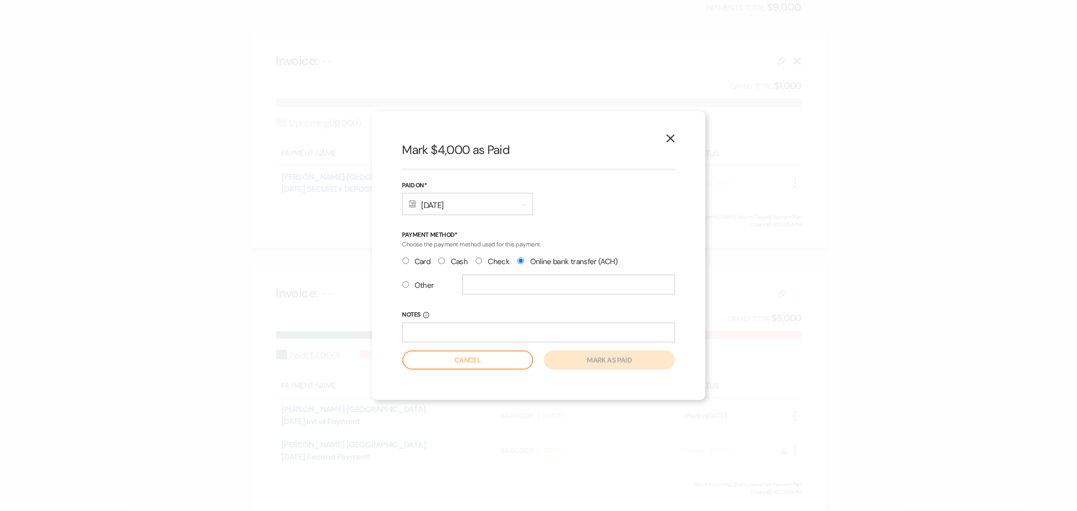
radio input "true"
click at [430, 336] on input "Notes Info" at bounding box center [538, 333] width 273 height 20
click at [462, 332] on input "Notes Info" at bounding box center [538, 333] width 273 height 20
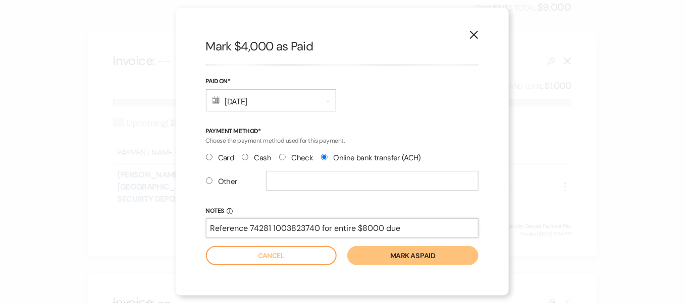
type input "Reference 74281 1003823740 for entire $8000 due"
click at [406, 255] on button "Mark as paid" at bounding box center [412, 255] width 131 height 19
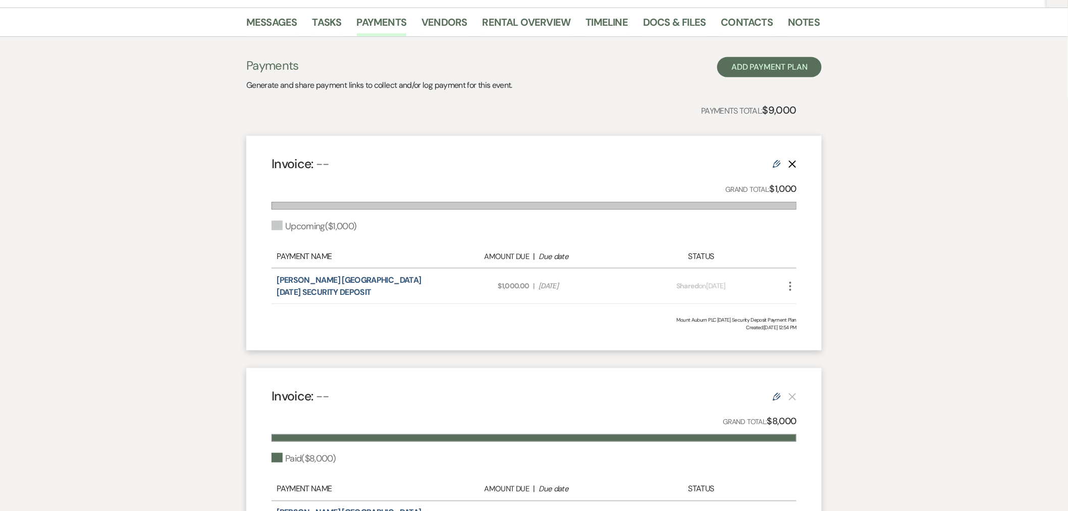
scroll to position [0, 0]
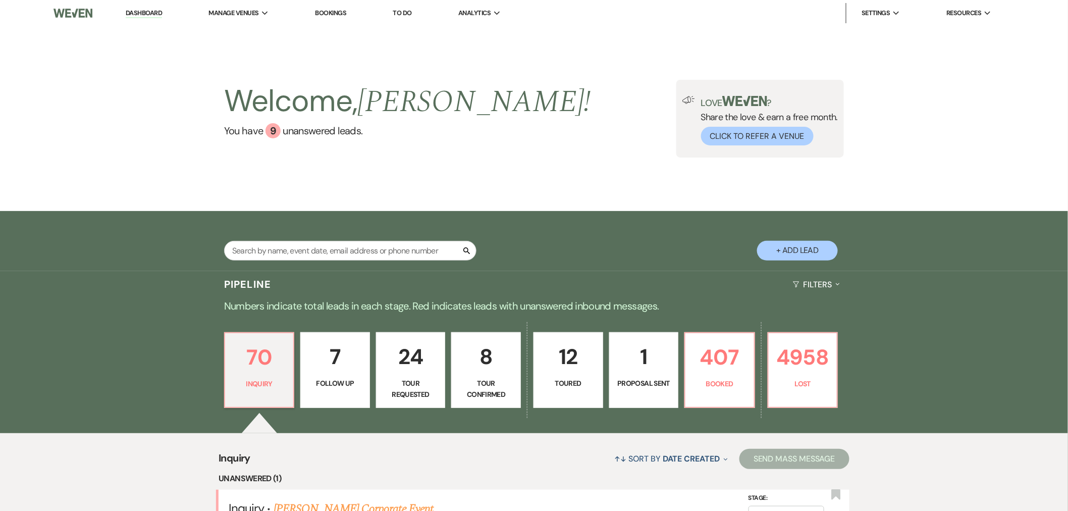
click at [0, 0] on li "[PERSON_NAME][GEOGRAPHIC_DATA] and Museum" at bounding box center [0, 0] width 0 height 0
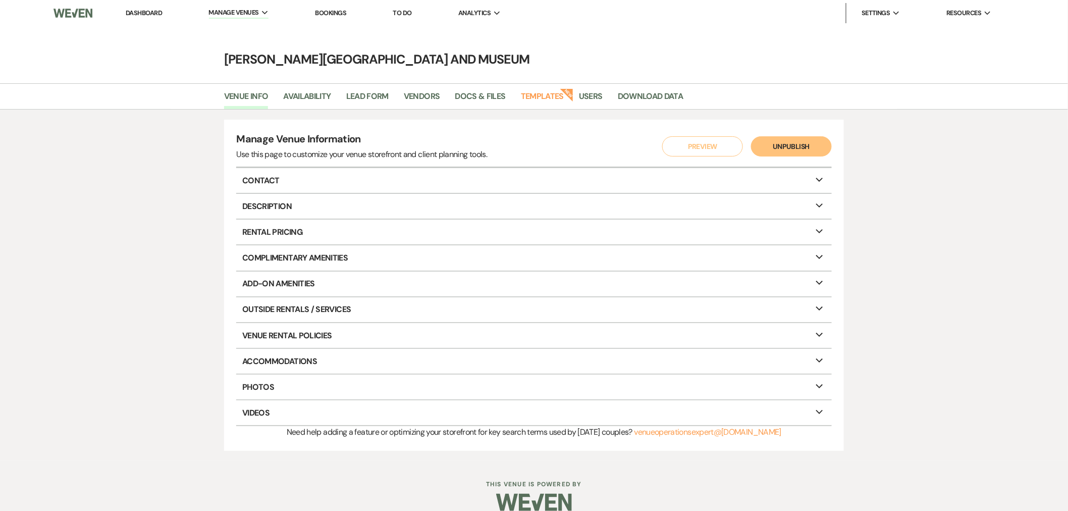
click at [701, 145] on button "Preview" at bounding box center [702, 146] width 81 height 20
click at [278, 205] on p "Description Expand" at bounding box center [533, 206] width 595 height 25
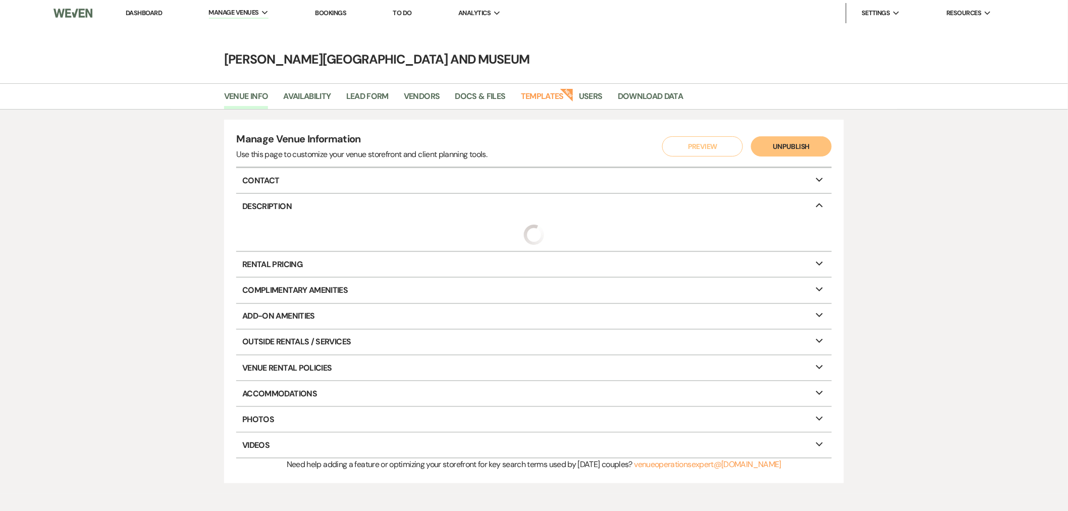
select select "7"
select select "4"
select select "3"
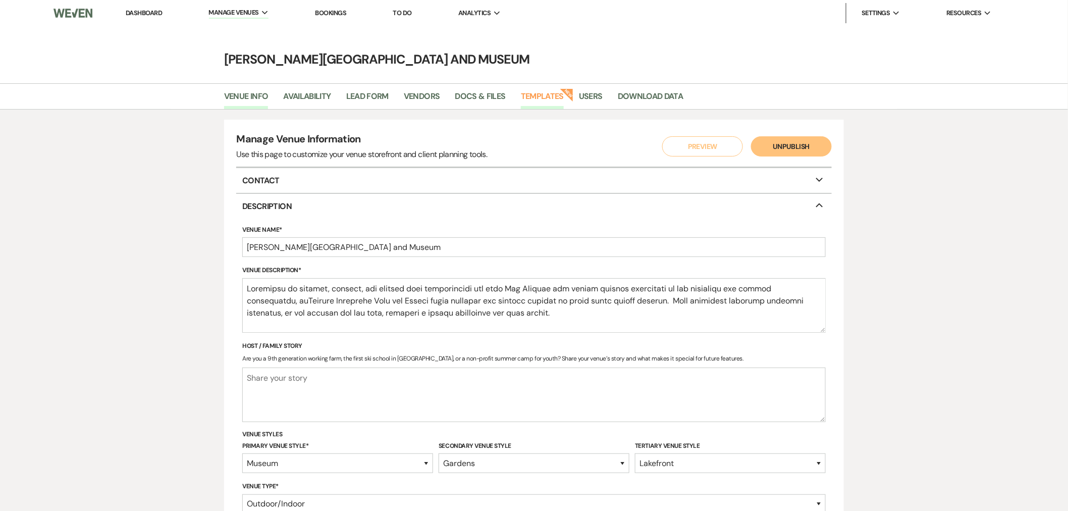
click at [544, 99] on link "Templates" at bounding box center [542, 99] width 43 height 19
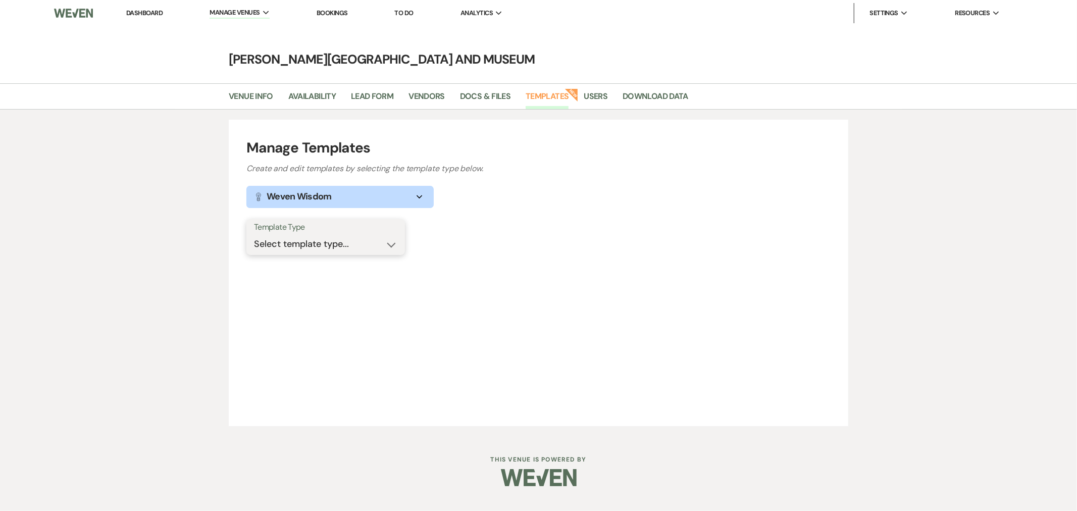
click at [362, 242] on select "Select template type... Task List Message Templates Payment Plan Inventory Item…" at bounding box center [325, 244] width 143 height 20
select select "Message Templates"
click at [254, 234] on select "Select template type... Task List Message Templates Payment Plan Inventory Item…" at bounding box center [325, 244] width 143 height 20
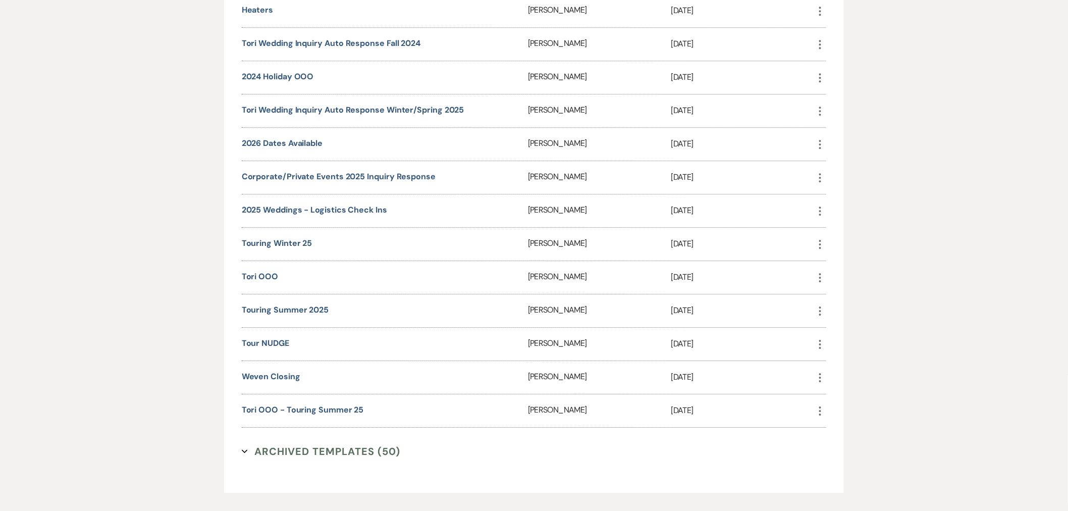
scroll to position [1208, 0]
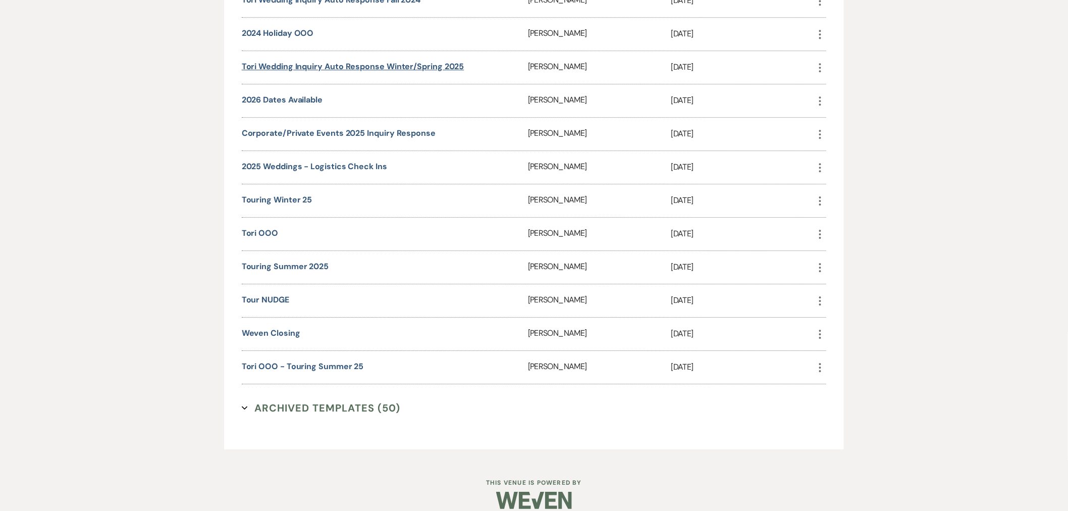
click at [299, 61] on link "Tori Wedding Inquiry Auto Response Winter/Spring 2025" at bounding box center [353, 66] width 223 height 11
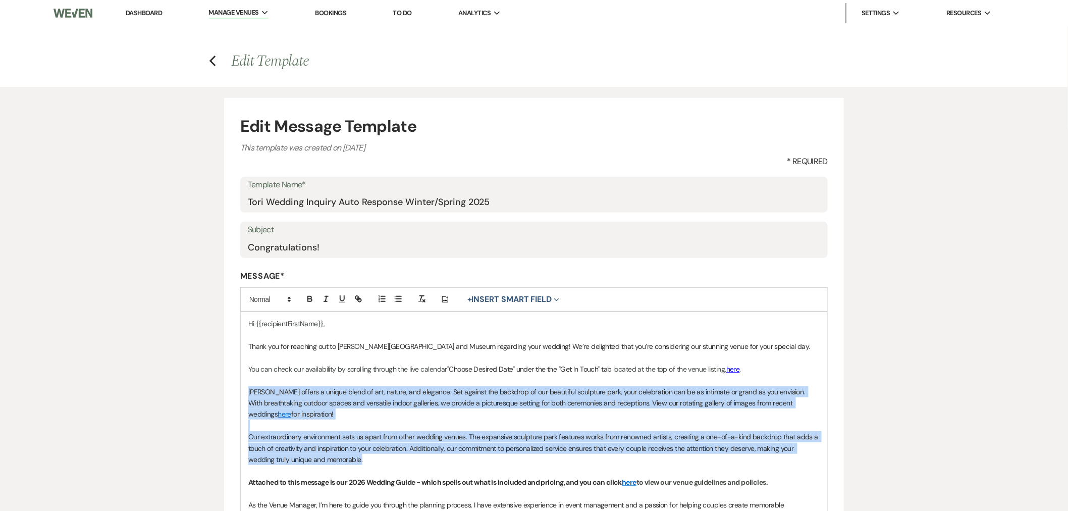
drag, startPoint x: 245, startPoint y: 387, endPoint x: 384, endPoint y: 463, distance: 158.4
click at [384, 463] on div "Hi {{recipientFirstName}}, Thank you for reaching out to deCordova Sculpture Pa…" at bounding box center [534, 499] width 587 height 374
copy div "DeCordova offers a unique blend of art, nature, and elegance. Set against the b…"
click at [425, 427] on p at bounding box center [534, 425] width 572 height 11
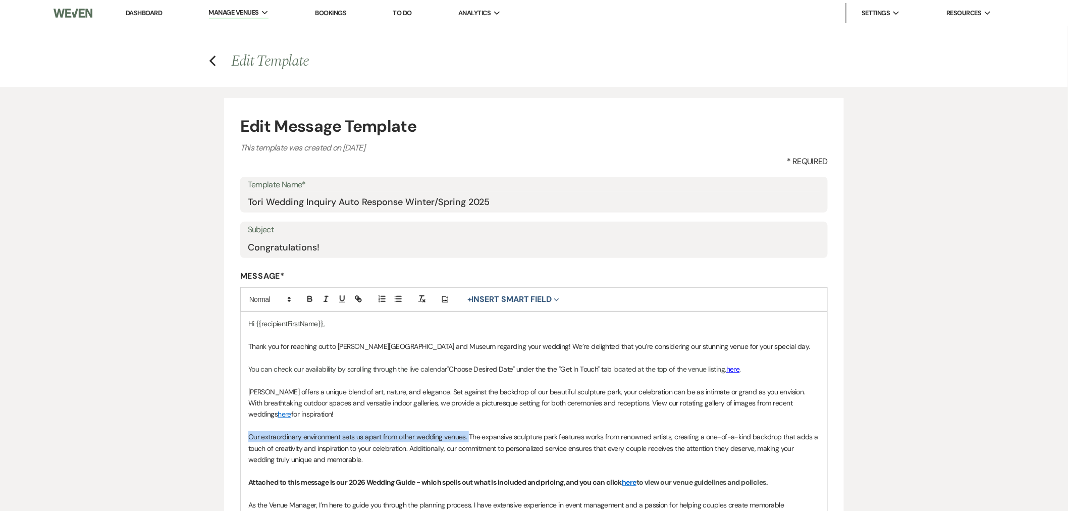
drag, startPoint x: 252, startPoint y: 437, endPoint x: 470, endPoint y: 440, distance: 217.1
click at [470, 440] on p "Our extraordinary environment sets us apart from other wedding venues. The expa…" at bounding box center [534, 448] width 572 height 34
copy p "Our extraordinary environment sets us apart from other wedding venues."
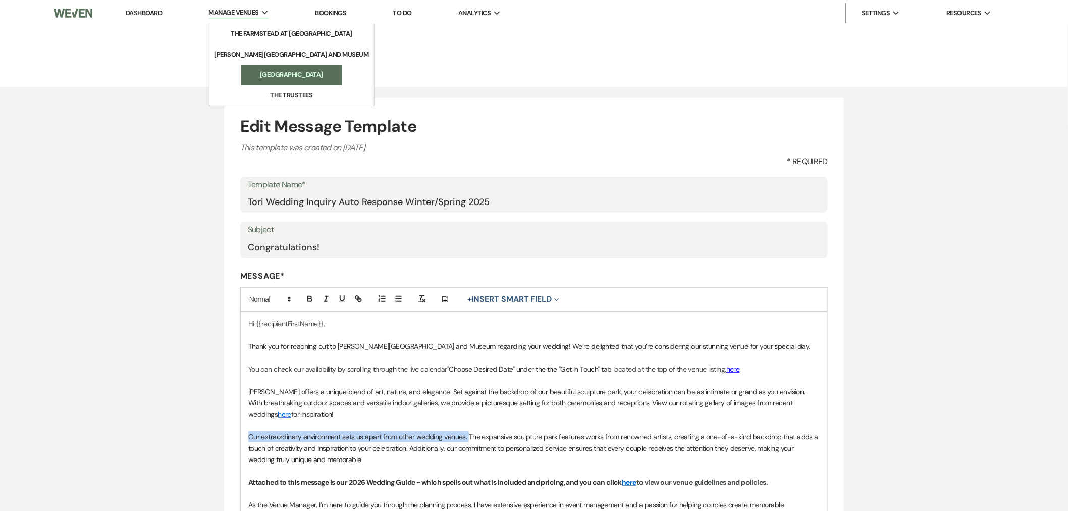
click at [283, 76] on li "[GEOGRAPHIC_DATA]" at bounding box center [291, 75] width 91 height 10
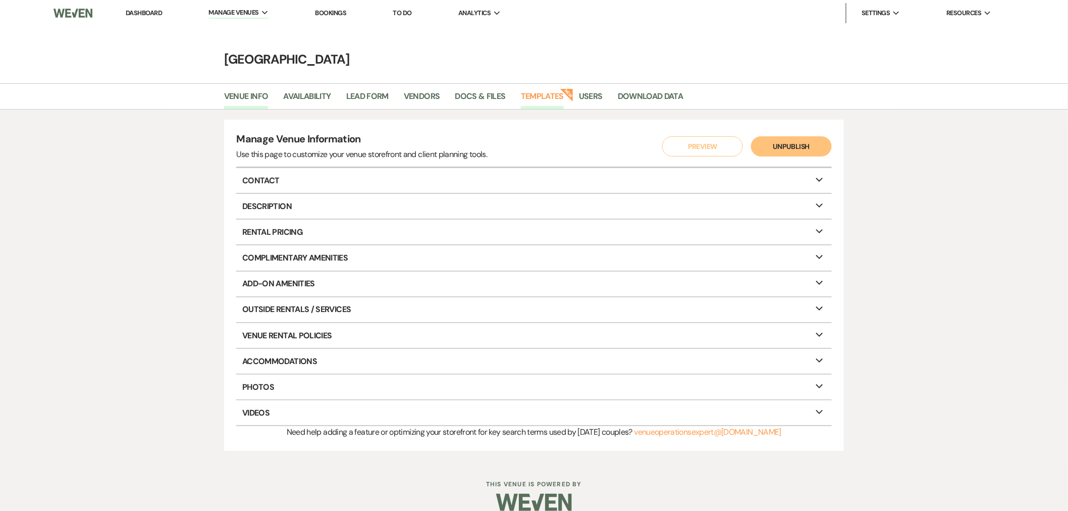
click at [537, 95] on link "Templates" at bounding box center [542, 99] width 43 height 19
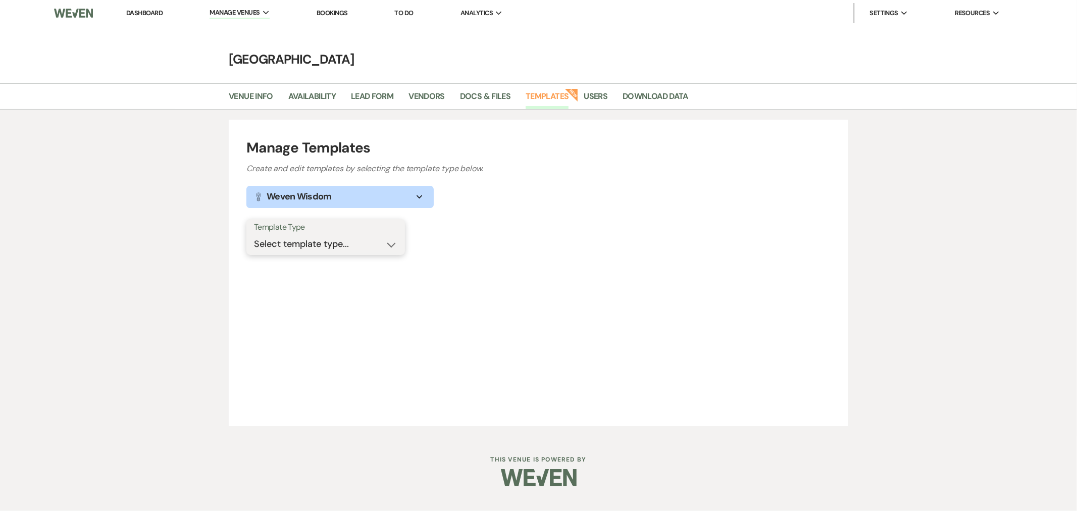
click at [317, 238] on select "Select template type... Task List Message Templates Payment Plan Inventory Item…" at bounding box center [325, 244] width 143 height 20
select select "Message Templates"
click at [254, 234] on select "Select template type... Task List Message Templates Payment Plan Inventory Item…" at bounding box center [325, 244] width 143 height 20
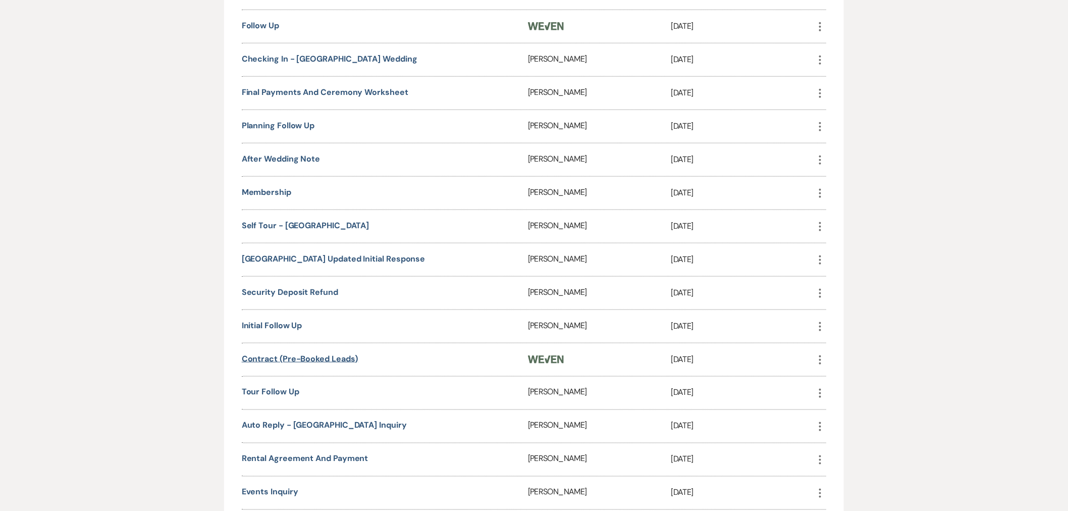
scroll to position [392, 0]
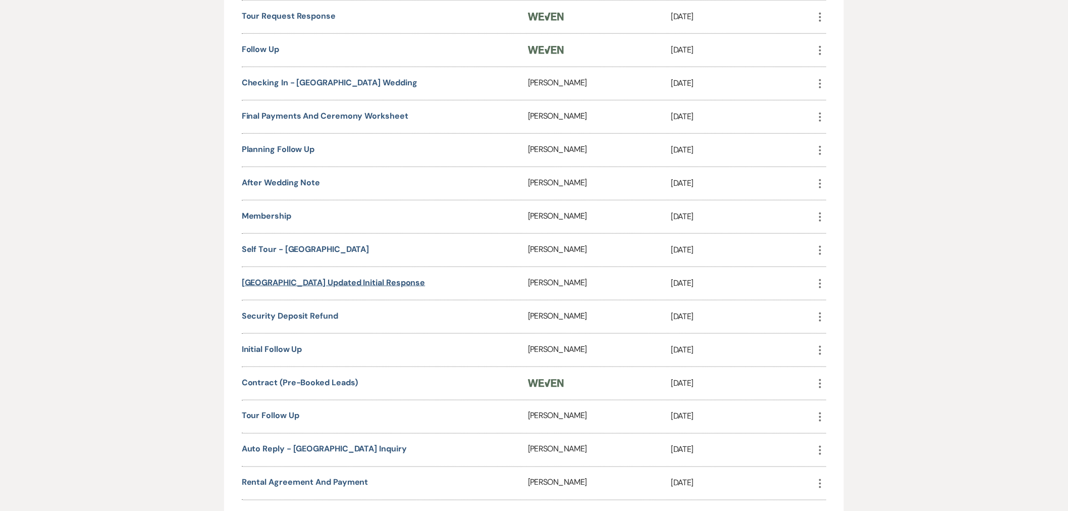
click at [328, 277] on link "Long Hill Updated Initial Response" at bounding box center [334, 282] width 184 height 11
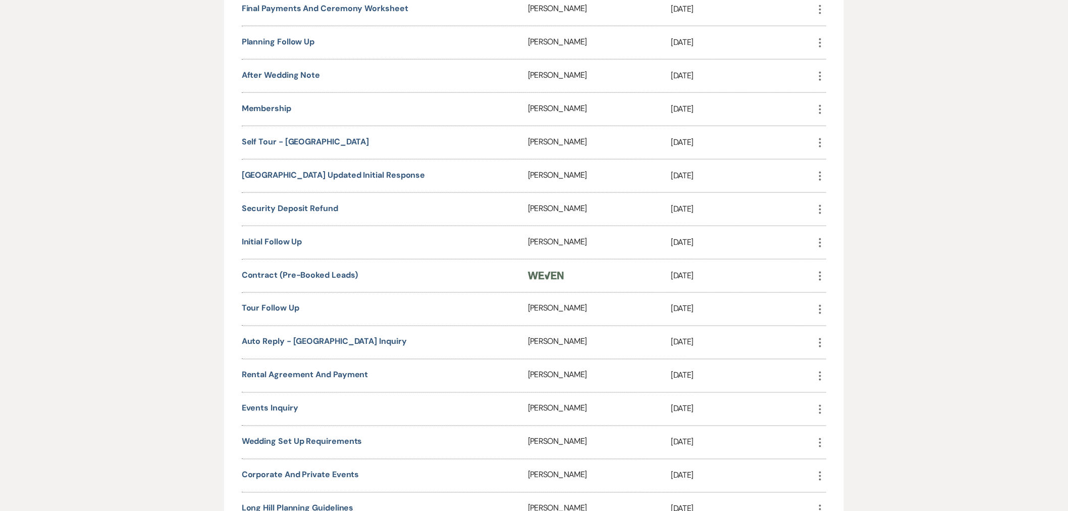
scroll to position [523, 0]
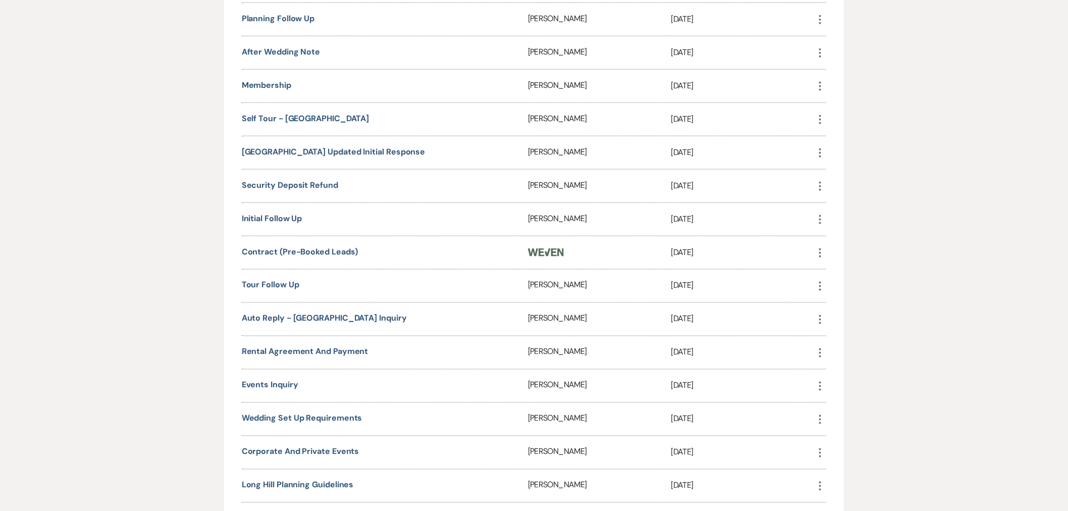
click at [279, 303] on div "Auto Reply - Long Hill Inquiry" at bounding box center [385, 319] width 286 height 33
click at [278, 313] on link "Auto Reply - Long Hill Inquiry" at bounding box center [324, 318] width 165 height 11
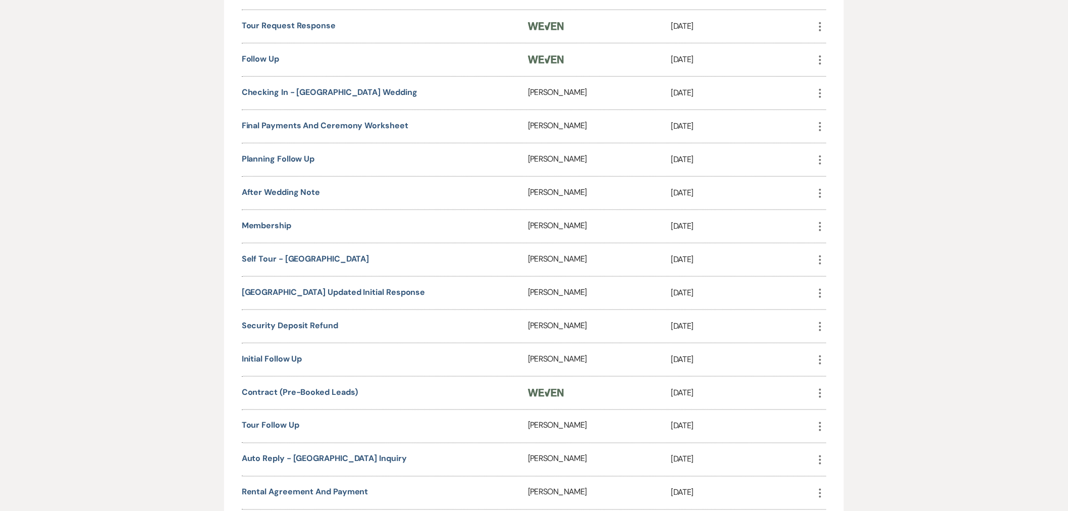
scroll to position [0, 0]
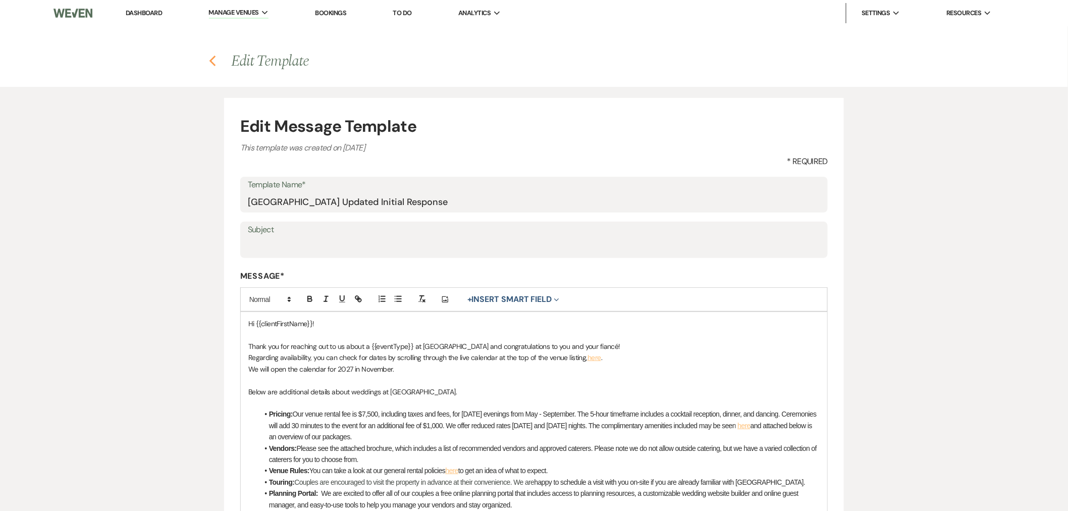
click at [209, 54] on button "Previous" at bounding box center [213, 60] width 8 height 13
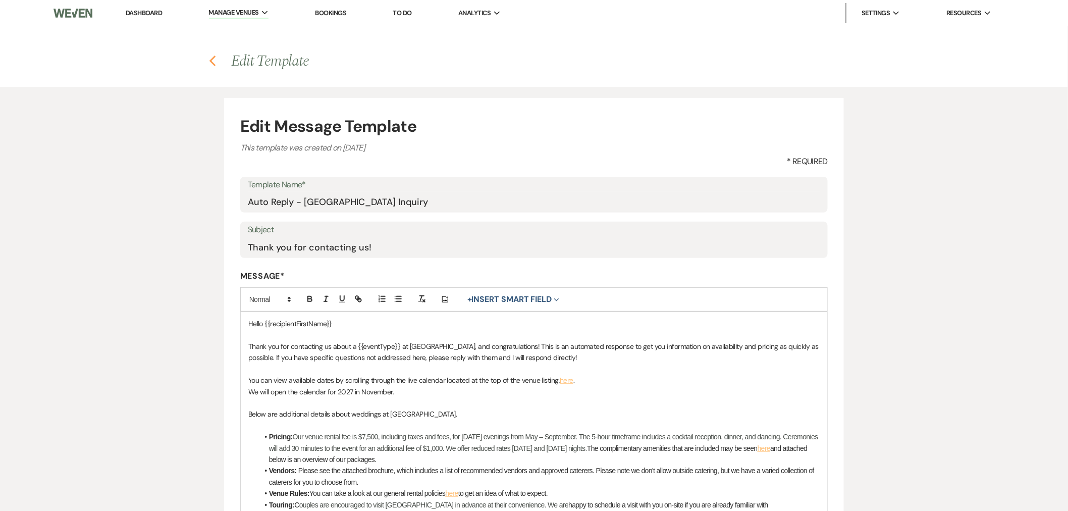
click at [214, 57] on use "button" at bounding box center [213, 61] width 7 height 11
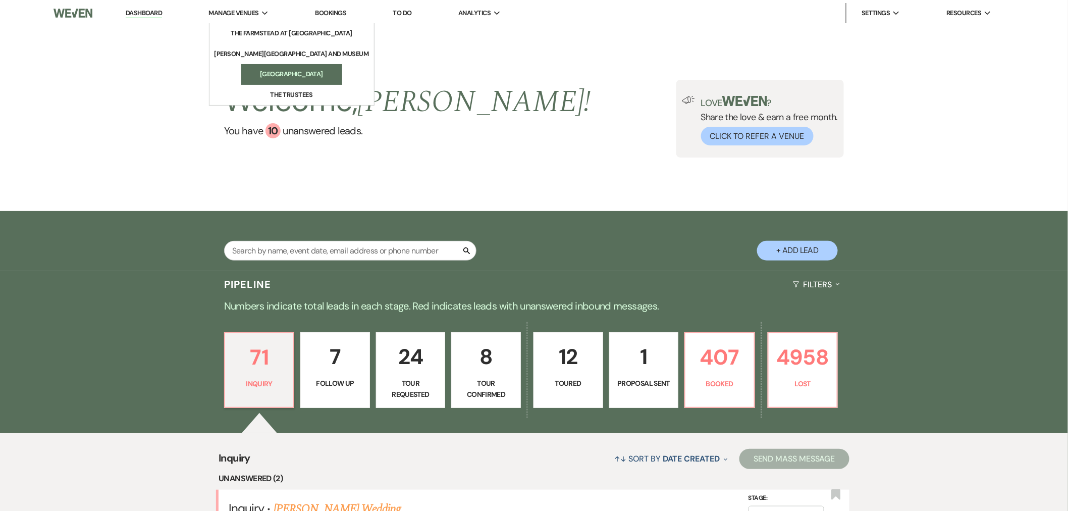
click at [289, 76] on li "[GEOGRAPHIC_DATA]" at bounding box center [291, 74] width 91 height 10
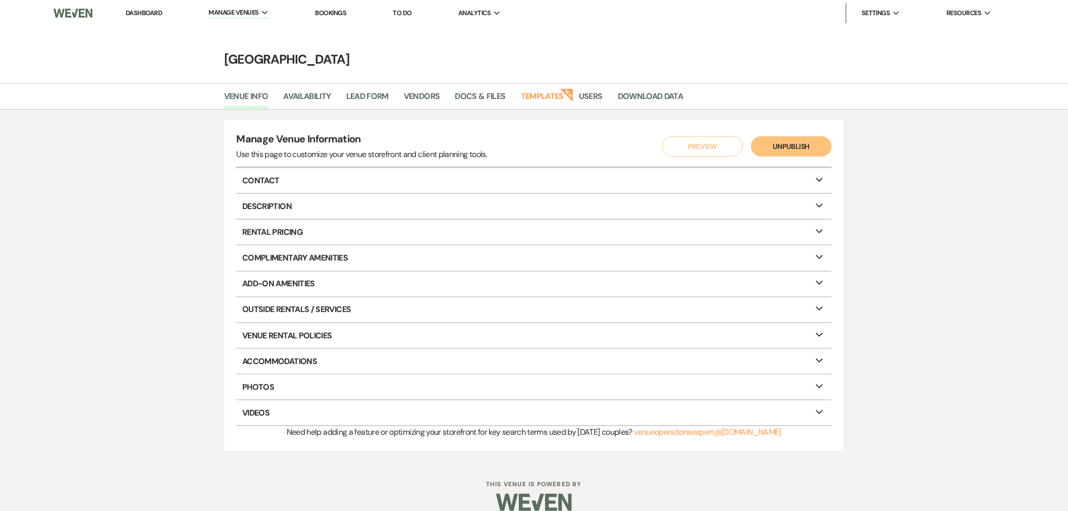
click at [707, 146] on button "Preview" at bounding box center [702, 146] width 81 height 20
